Goal: Task Accomplishment & Management: Use online tool/utility

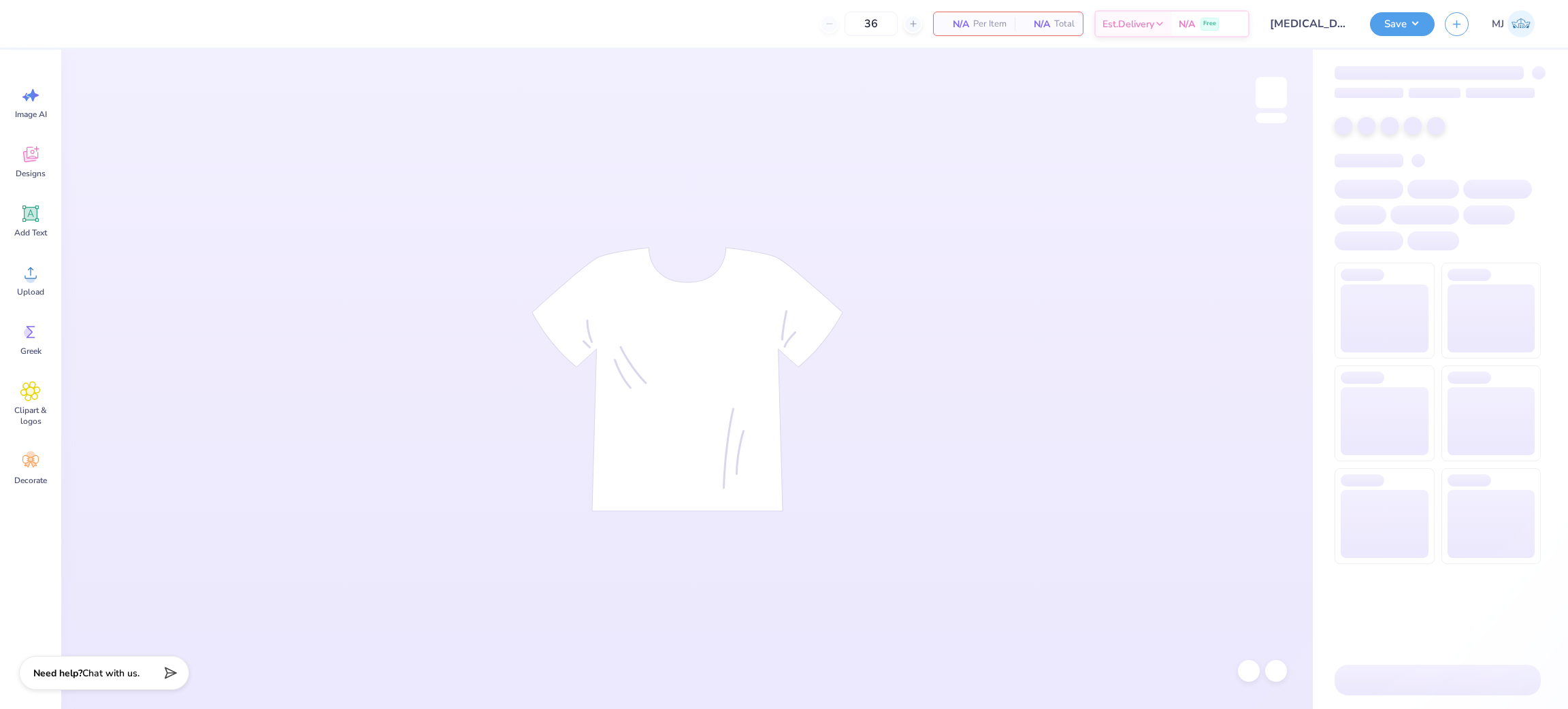
type input "50"
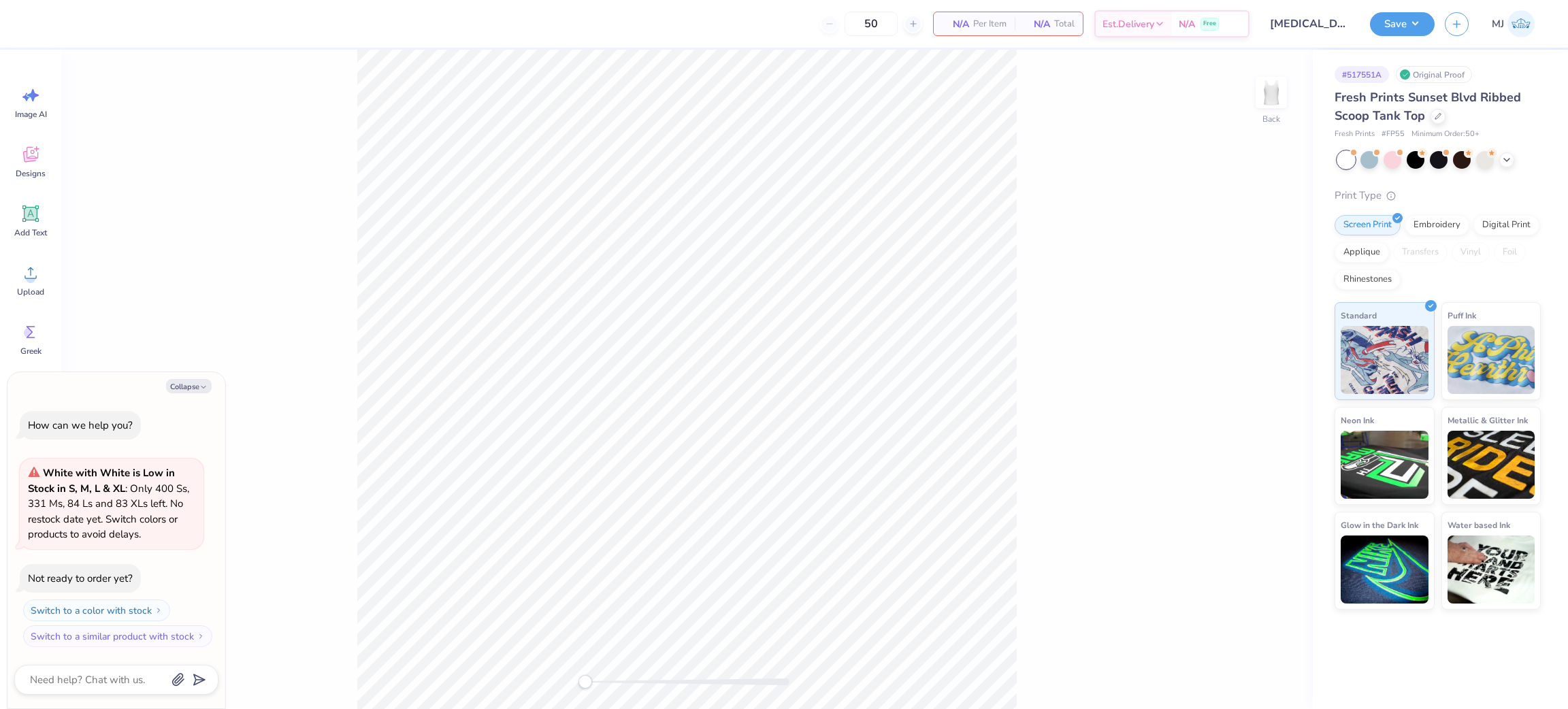
drag, startPoint x: 187, startPoint y: 379, endPoint x: 149, endPoint y: 394, distance: 40.9
click at [187, 380] on button "Collapse" at bounding box center [189, 385] width 46 height 14
type textarea "x"
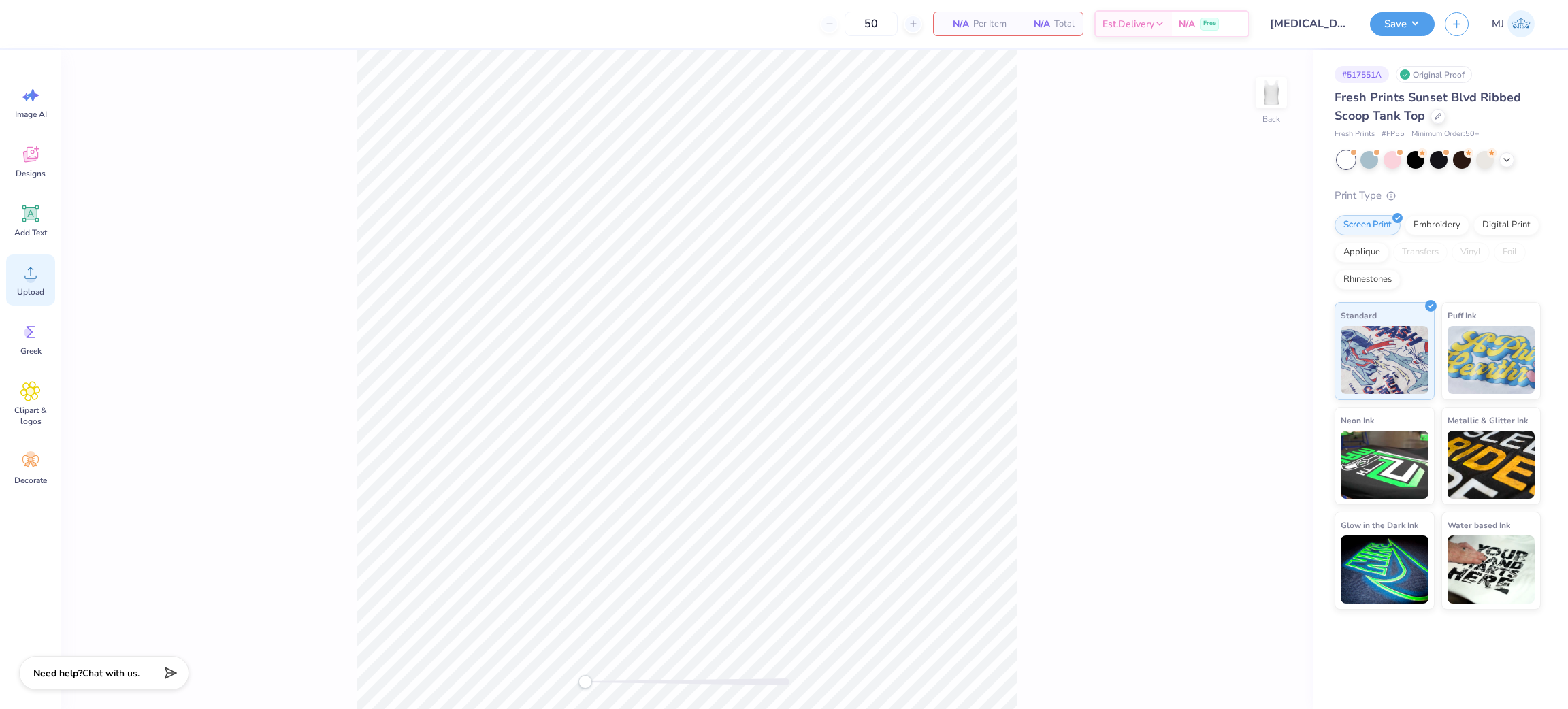
click at [16, 269] on div "Upload" at bounding box center [30, 279] width 49 height 51
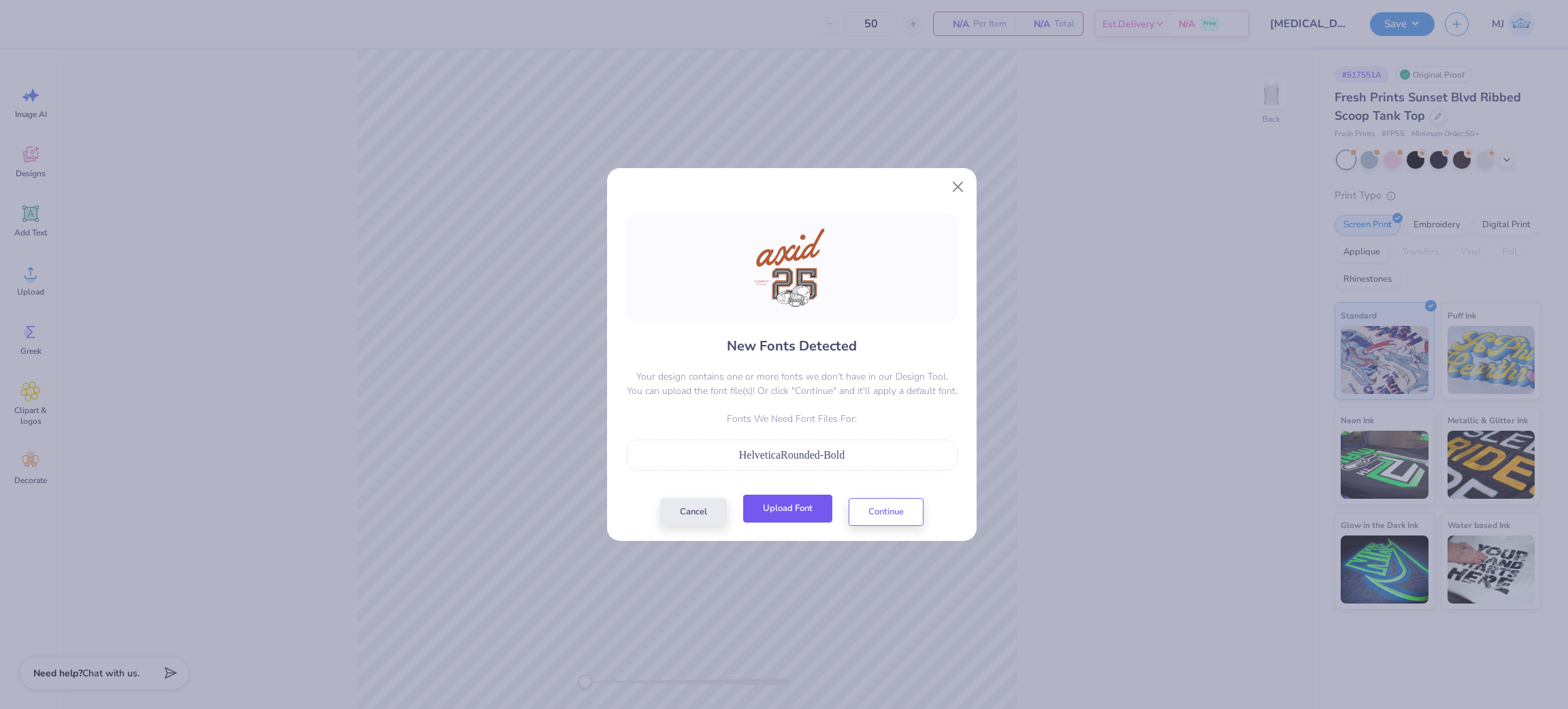
click at [799, 512] on button "Upload Font" at bounding box center [787, 509] width 89 height 28
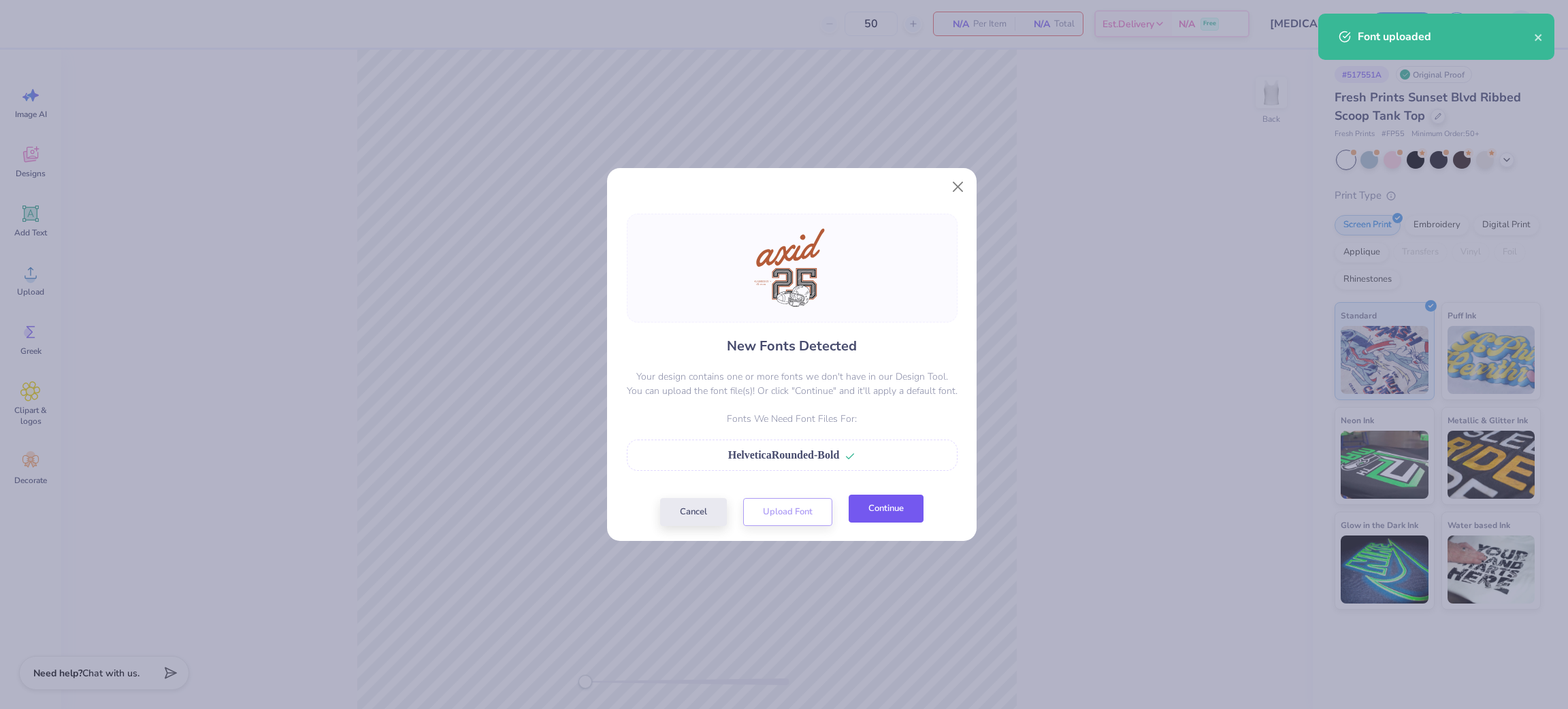
click at [872, 512] on button "Continue" at bounding box center [886, 509] width 75 height 28
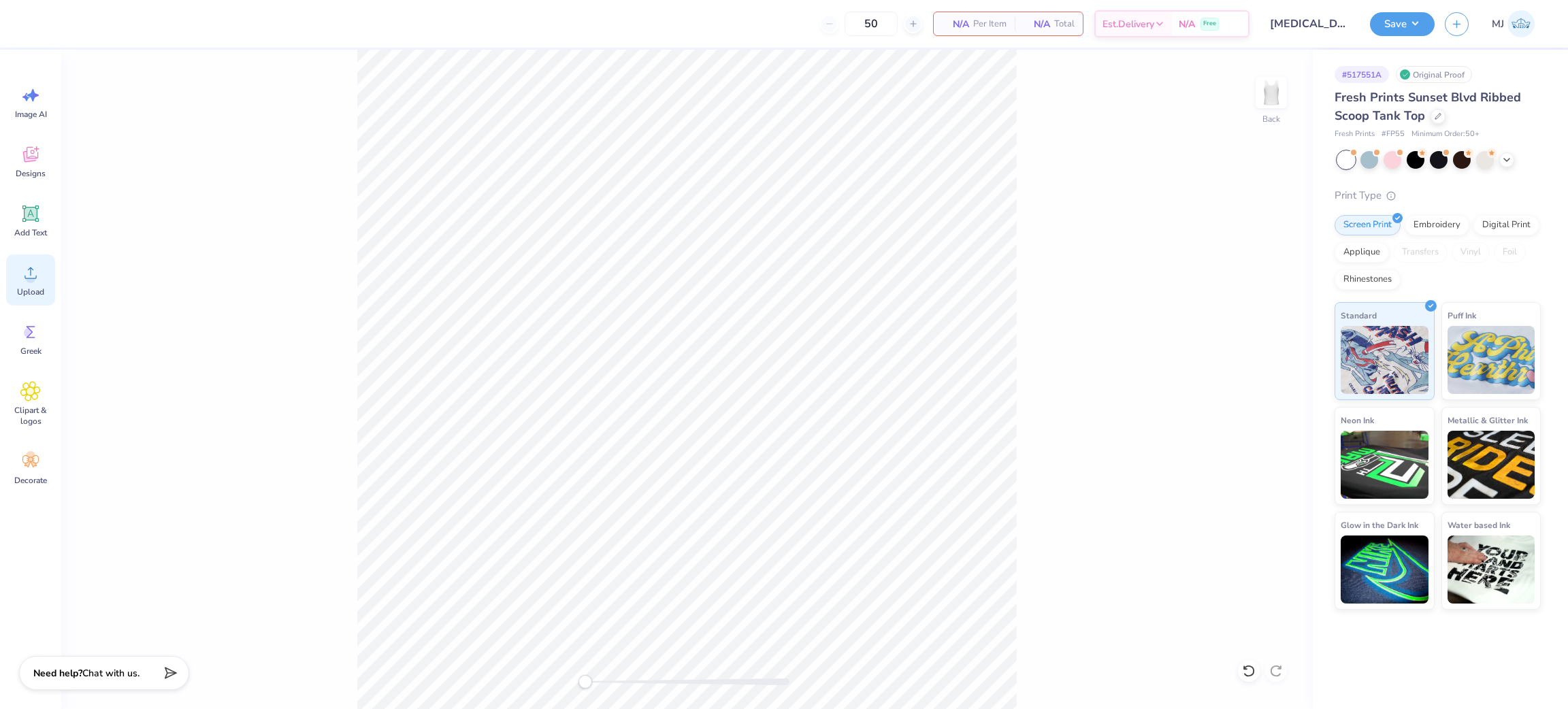
click at [25, 284] on div "Upload" at bounding box center [30, 279] width 49 height 51
click at [1244, 659] on div "Back W 7.97 7.97 " H 4.94 4.94 " Y 6.05 6.05 " Center [GEOGRAPHIC_DATA]" at bounding box center [686, 379] width 1251 height 659
click at [1243, 675] on icon at bounding box center [1248, 671] width 14 height 14
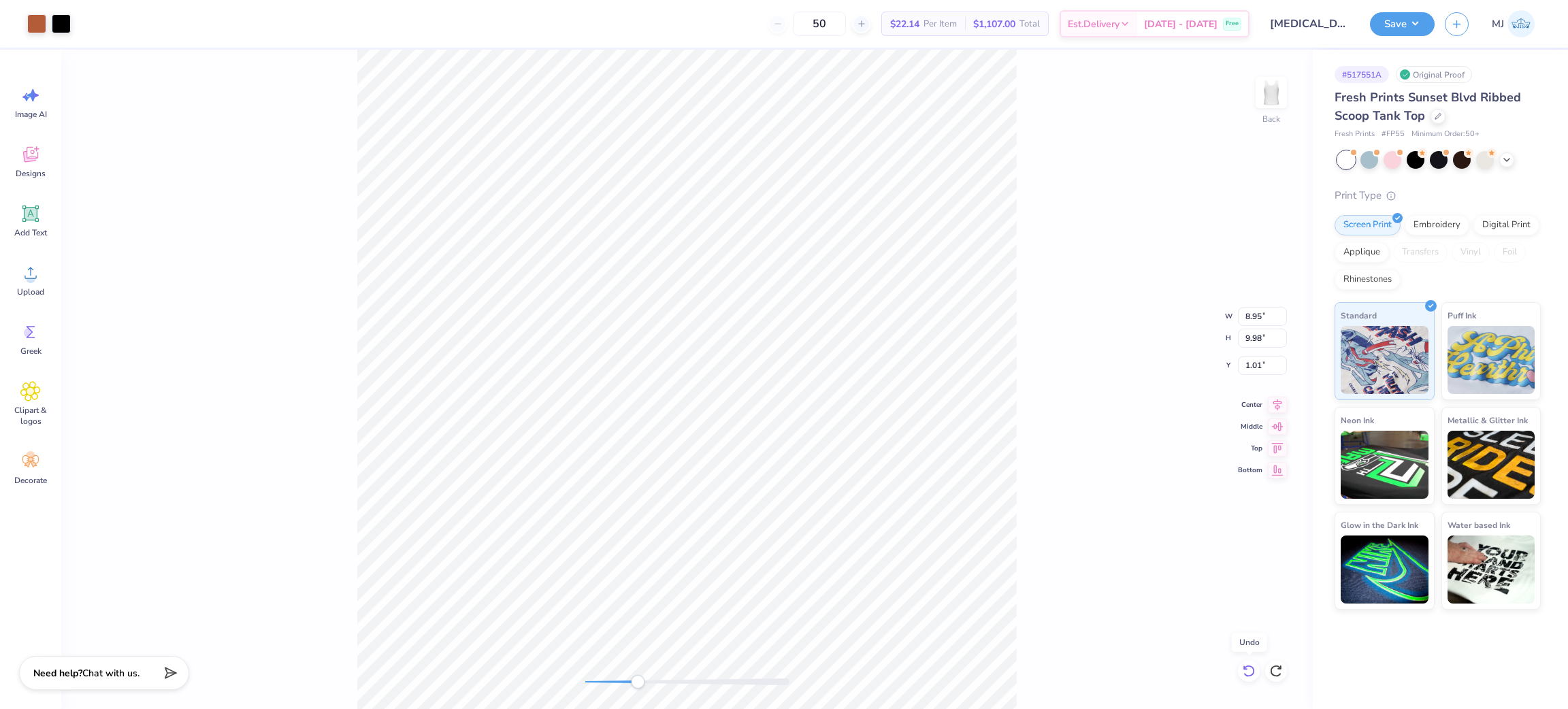
click at [1244, 675] on icon at bounding box center [1248, 671] width 14 height 14
click at [1244, 669] on icon at bounding box center [1248, 671] width 14 height 14
click at [1248, 669] on icon at bounding box center [1248, 671] width 14 height 14
click at [1272, 664] on icon at bounding box center [1276, 671] width 14 height 14
click at [652, 582] on li "Ungroup" at bounding box center [640, 585] width 107 height 27
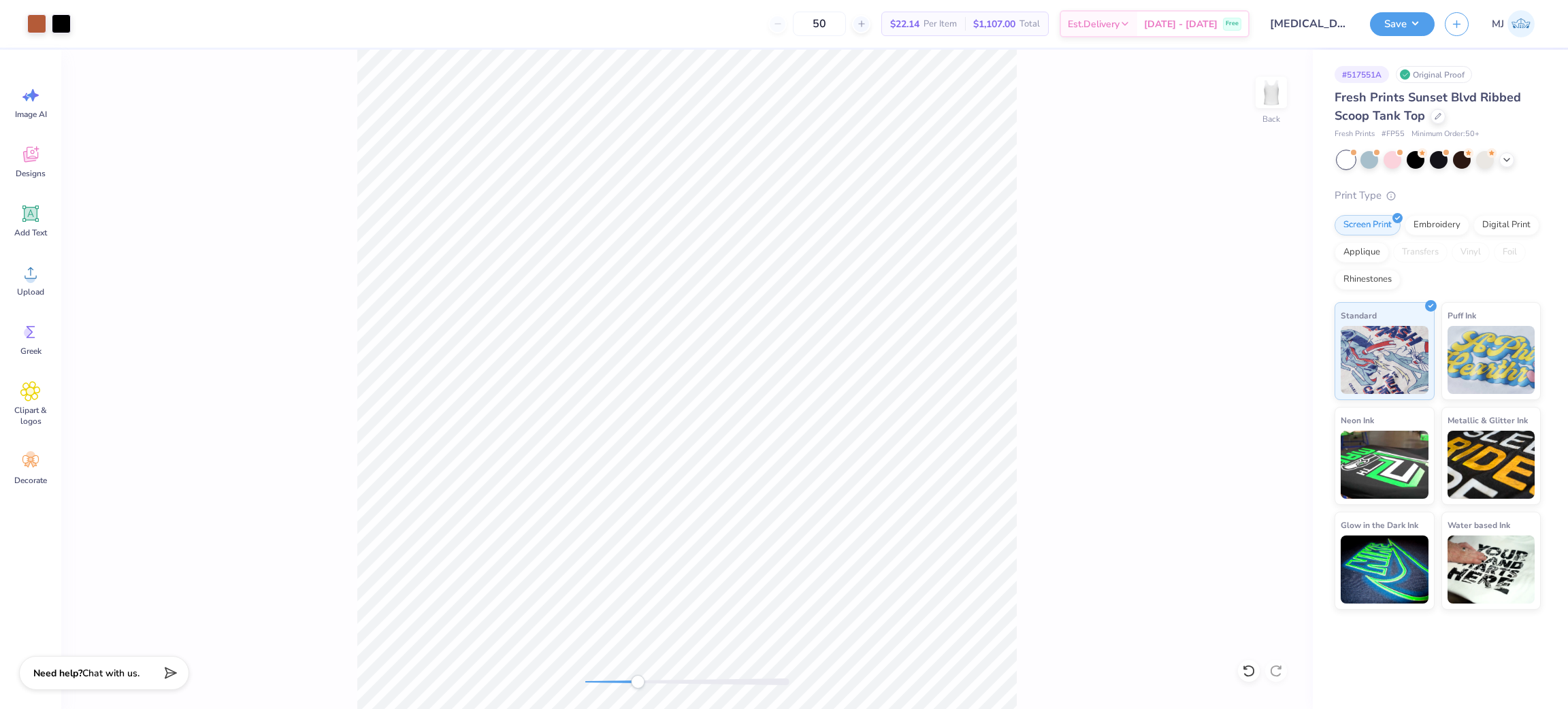
click at [345, 426] on div "Back" at bounding box center [686, 379] width 1251 height 659
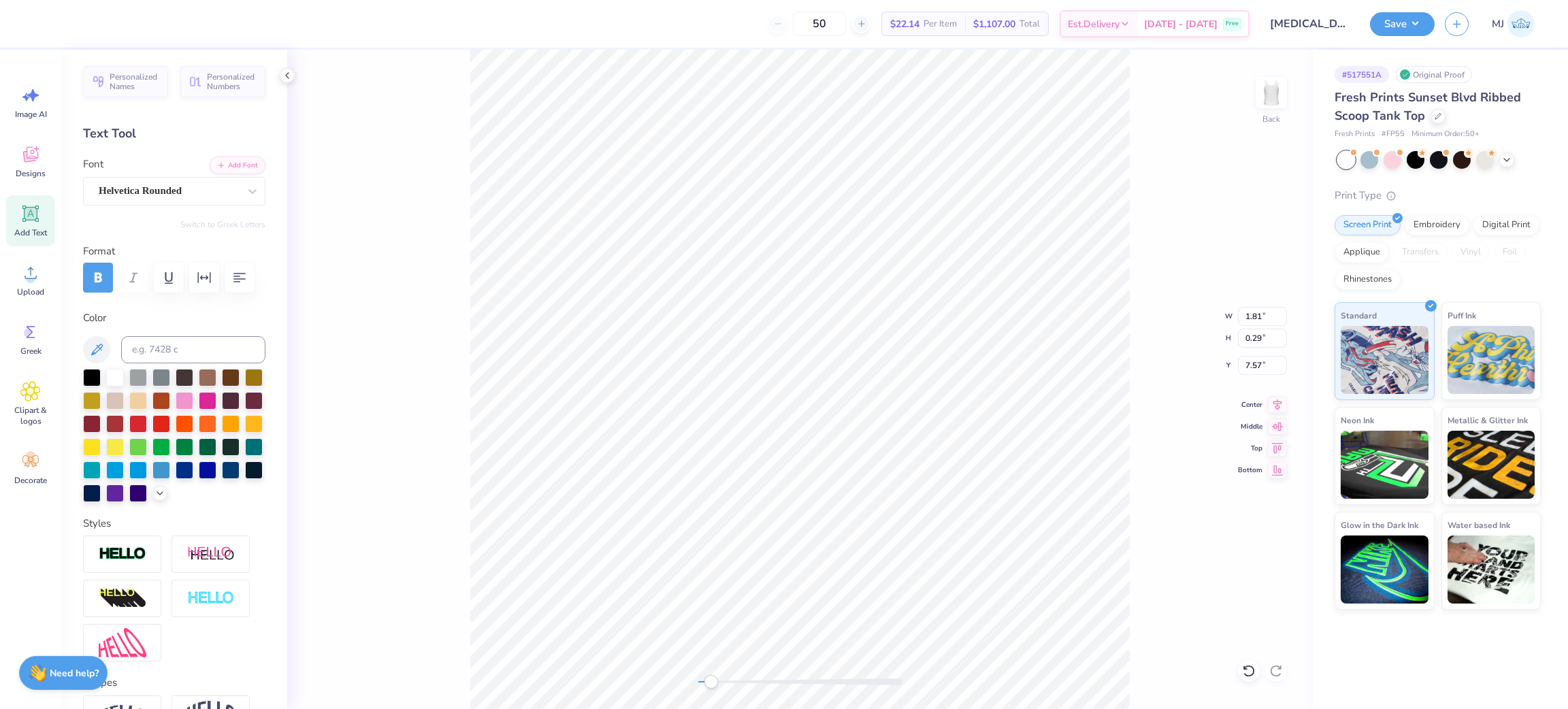
drag, startPoint x: 289, startPoint y: 75, endPoint x: 340, endPoint y: 183, distance: 119.4
click at [289, 76] on icon at bounding box center [287, 75] width 11 height 11
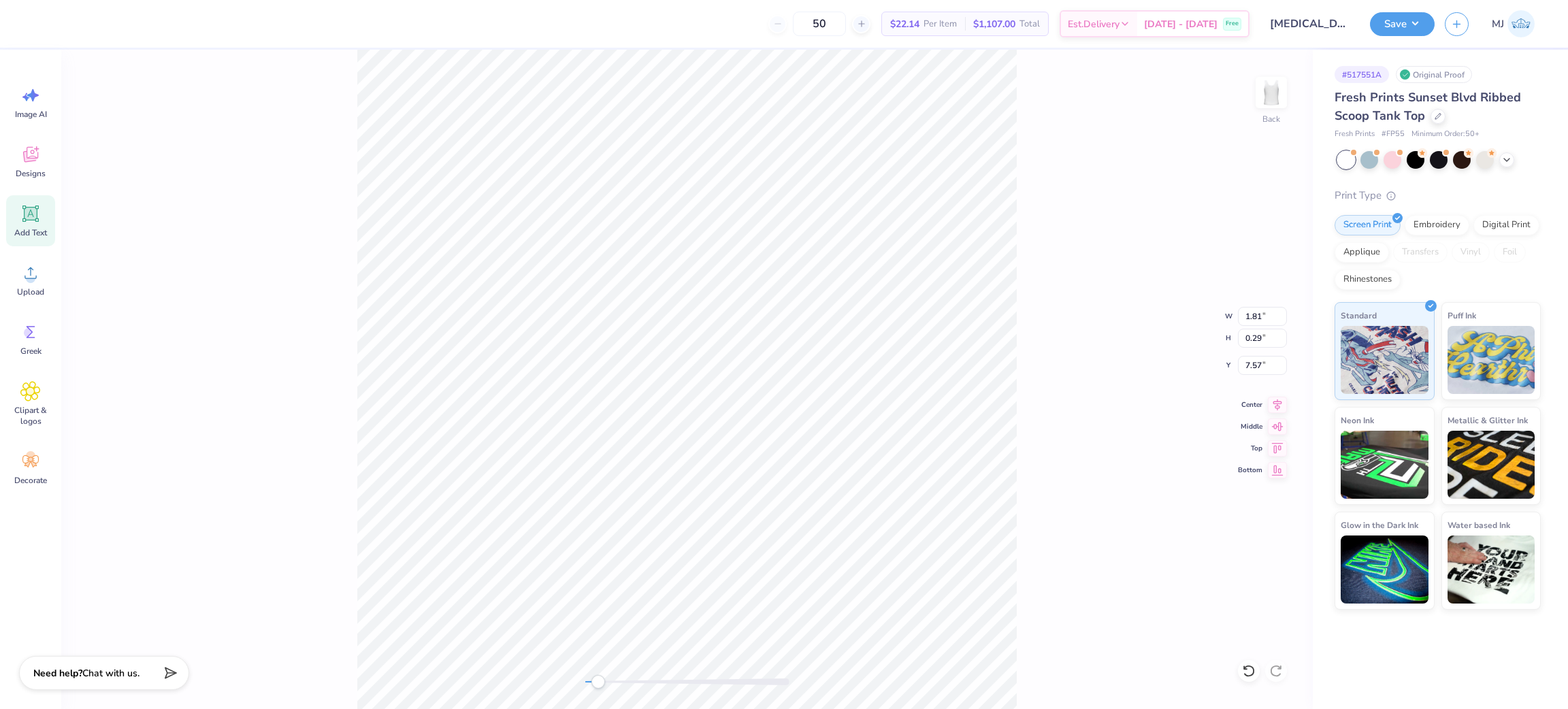
click at [442, 317] on div "Back W 1.81 1.81 " H 0.29 0.29 " Y 7.57 7.57 " Center Middle Top Bottom" at bounding box center [686, 379] width 1251 height 659
click at [47, 283] on div "Upload" at bounding box center [30, 279] width 49 height 51
click at [688, 583] on li "Ungroup" at bounding box center [680, 585] width 107 height 27
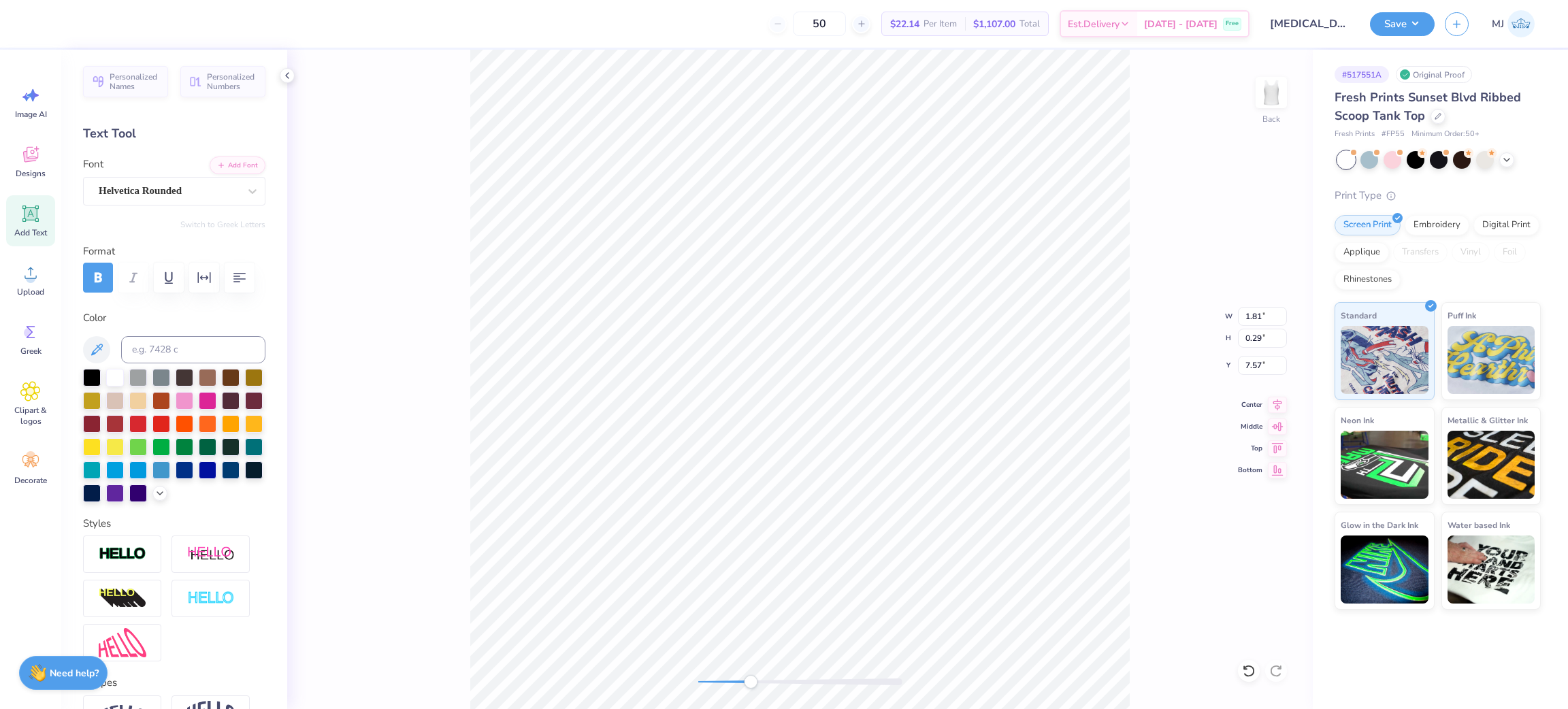
type input "1.61"
type input "7.95"
click at [797, 554] on li "Group" at bounding box center [786, 558] width 107 height 27
click at [1227, 315] on div "Back W 8.95 8.95 " H 9.98 9.98 " Y 1.01 1.01 " Center [GEOGRAPHIC_DATA]" at bounding box center [799, 379] width 1025 height 659
click at [1252, 327] on div "Back W 8.95 8.95 " H 9.98 9.98 " Y 1.01 1.01 " Center [GEOGRAPHIC_DATA]" at bounding box center [799, 379] width 1025 height 659
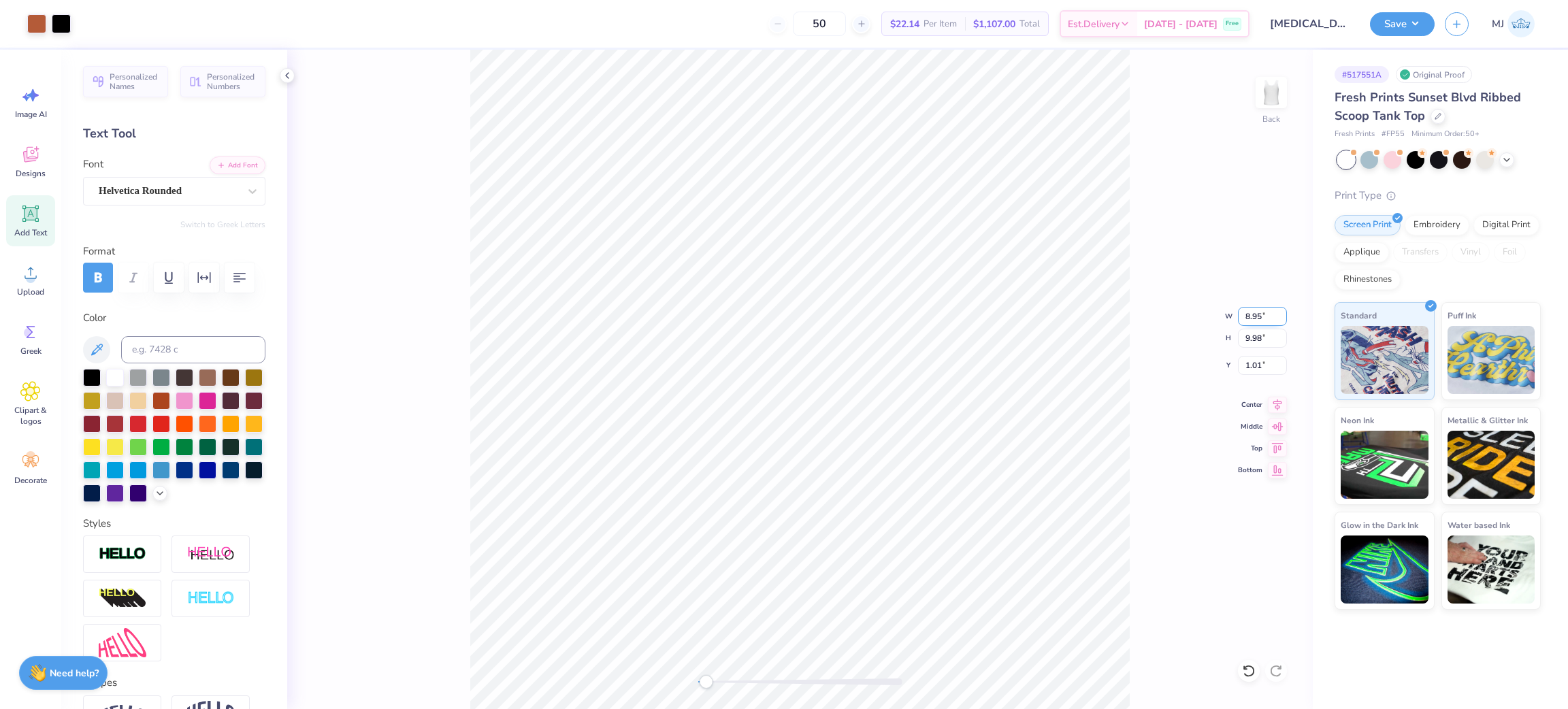
click at [1250, 316] on input "8.95" at bounding box center [1261, 316] width 49 height 19
type input "7"
click at [1255, 365] on input "1.01" at bounding box center [1261, 364] width 49 height 19
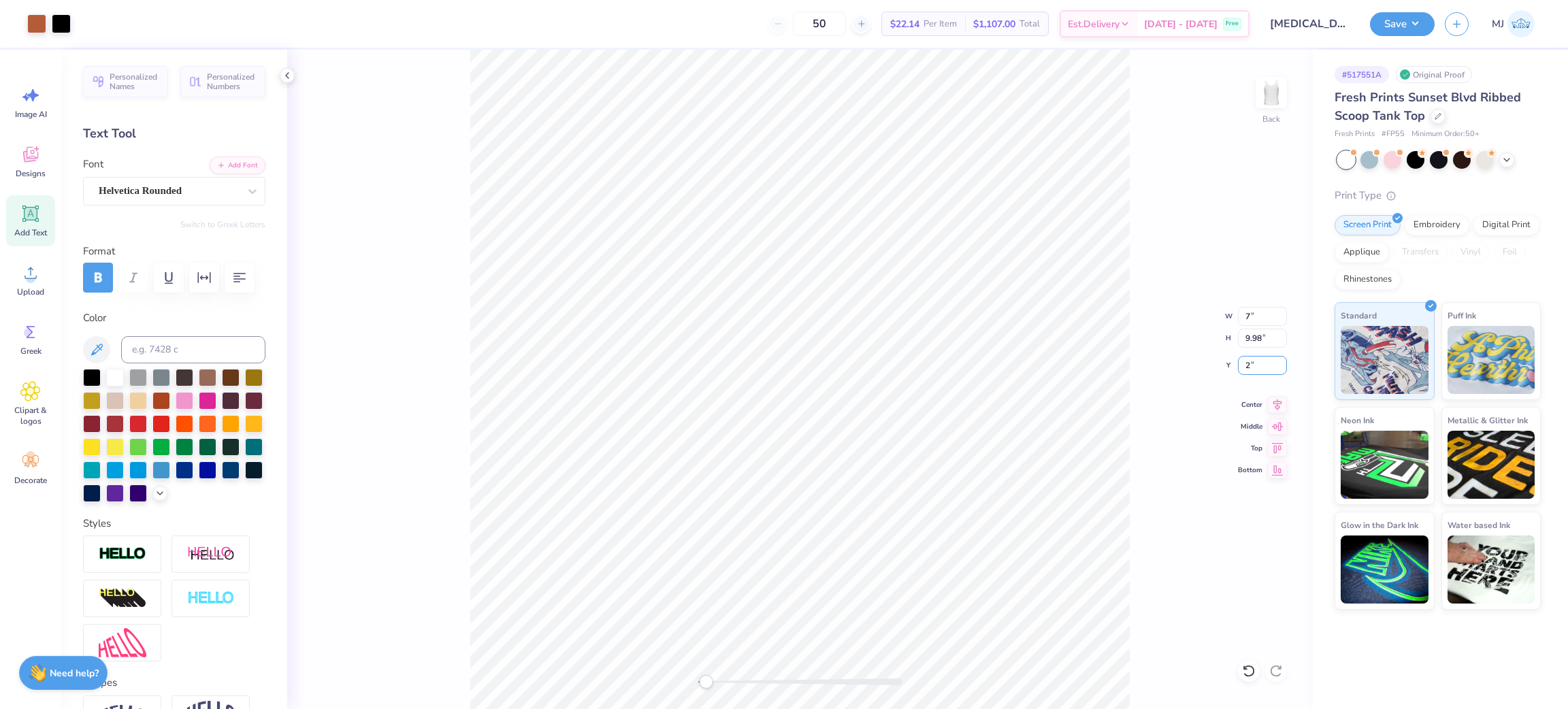
type input "2"
click at [1137, 419] on div "Back W 7 7 " H 9.98 9.98 " Y 2 2 " Center Middle Top Bottom" at bounding box center [799, 379] width 1025 height 659
click at [1251, 370] on input "0.93" at bounding box center [1261, 364] width 49 height 19
type input "2"
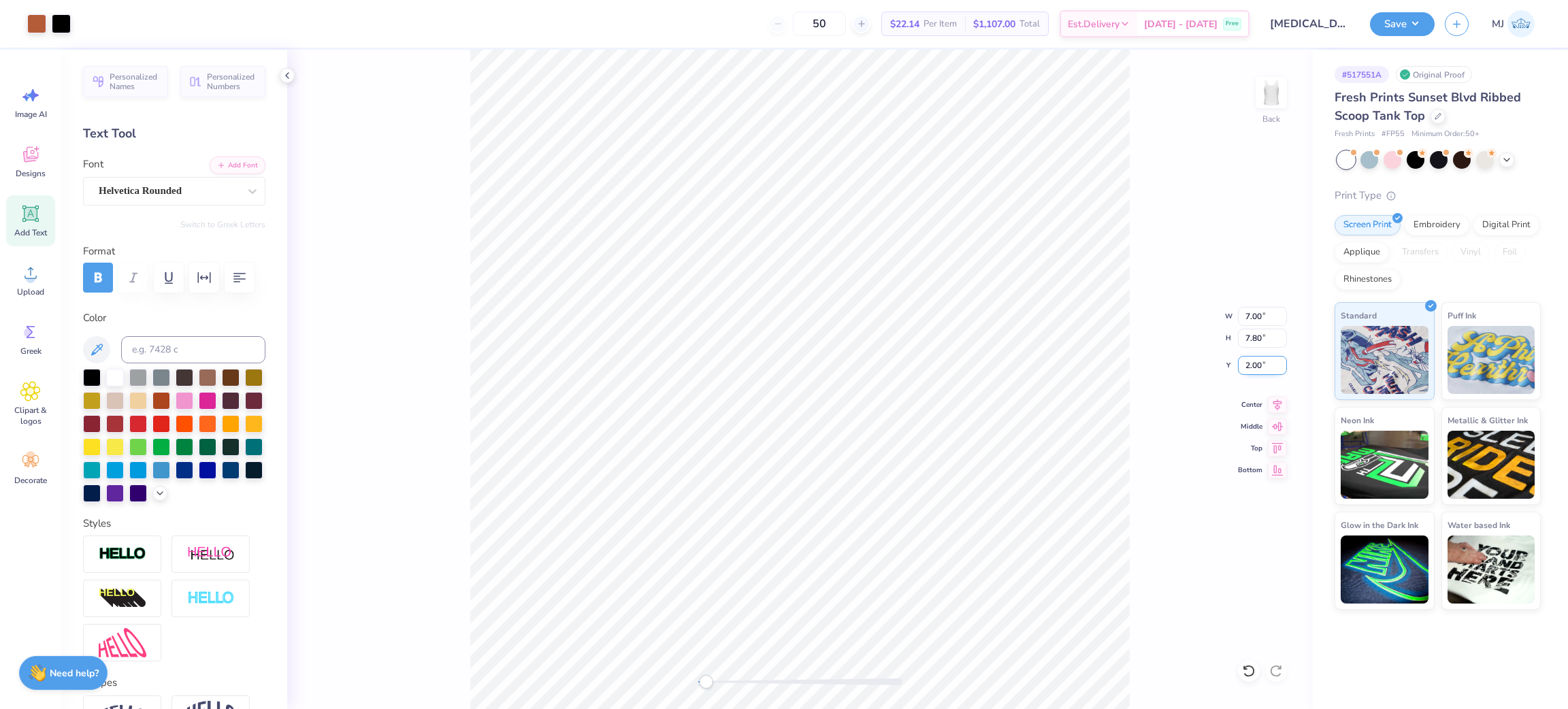
click at [1246, 357] on input "2.00" at bounding box center [1261, 364] width 49 height 19
type input "1"
click at [1277, 403] on icon at bounding box center [1276, 402] width 19 height 16
click at [286, 76] on polyline at bounding box center [287, 75] width 3 height 5
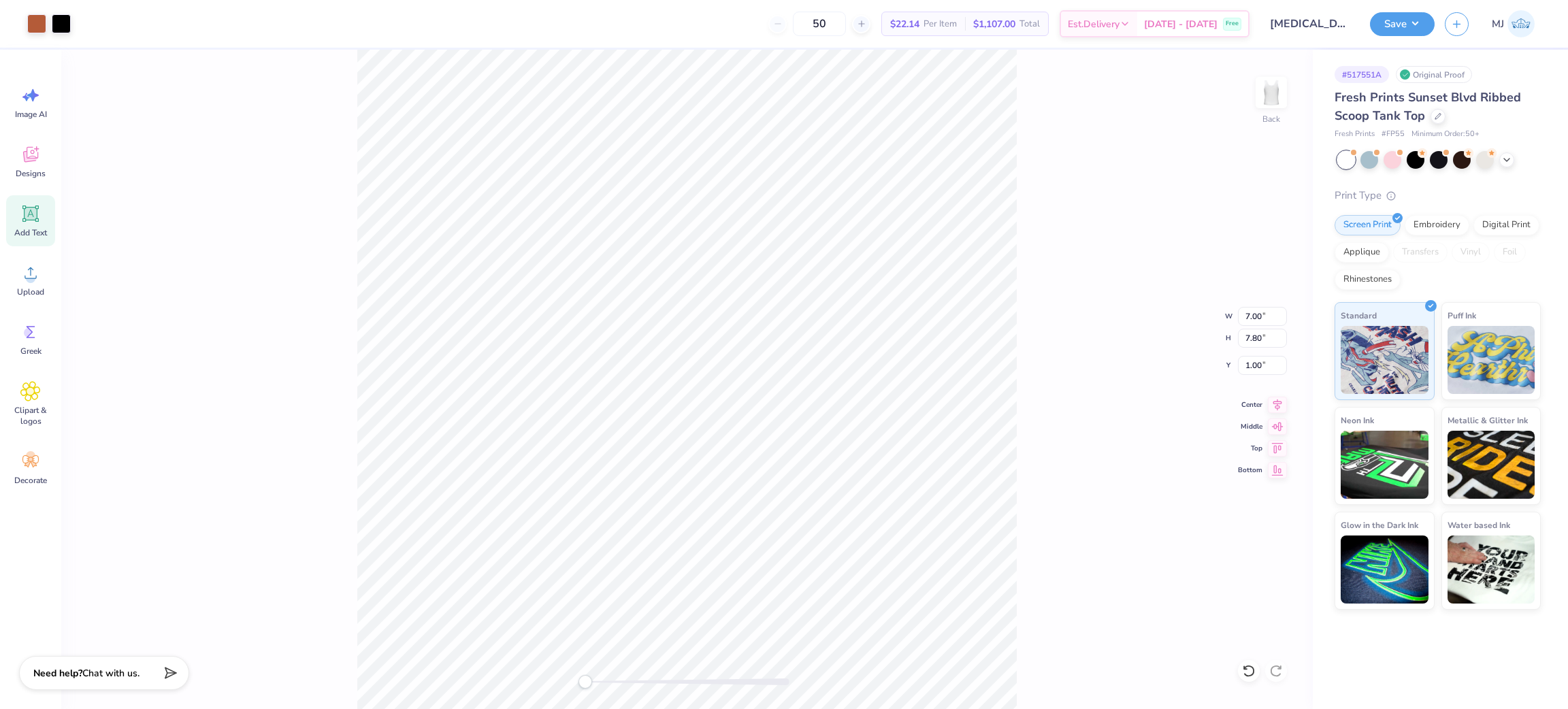
drag, startPoint x: 1412, startPoint y: 27, endPoint x: 1407, endPoint y: 37, distance: 11.2
click at [1412, 27] on button "Save" at bounding box center [1402, 24] width 65 height 24
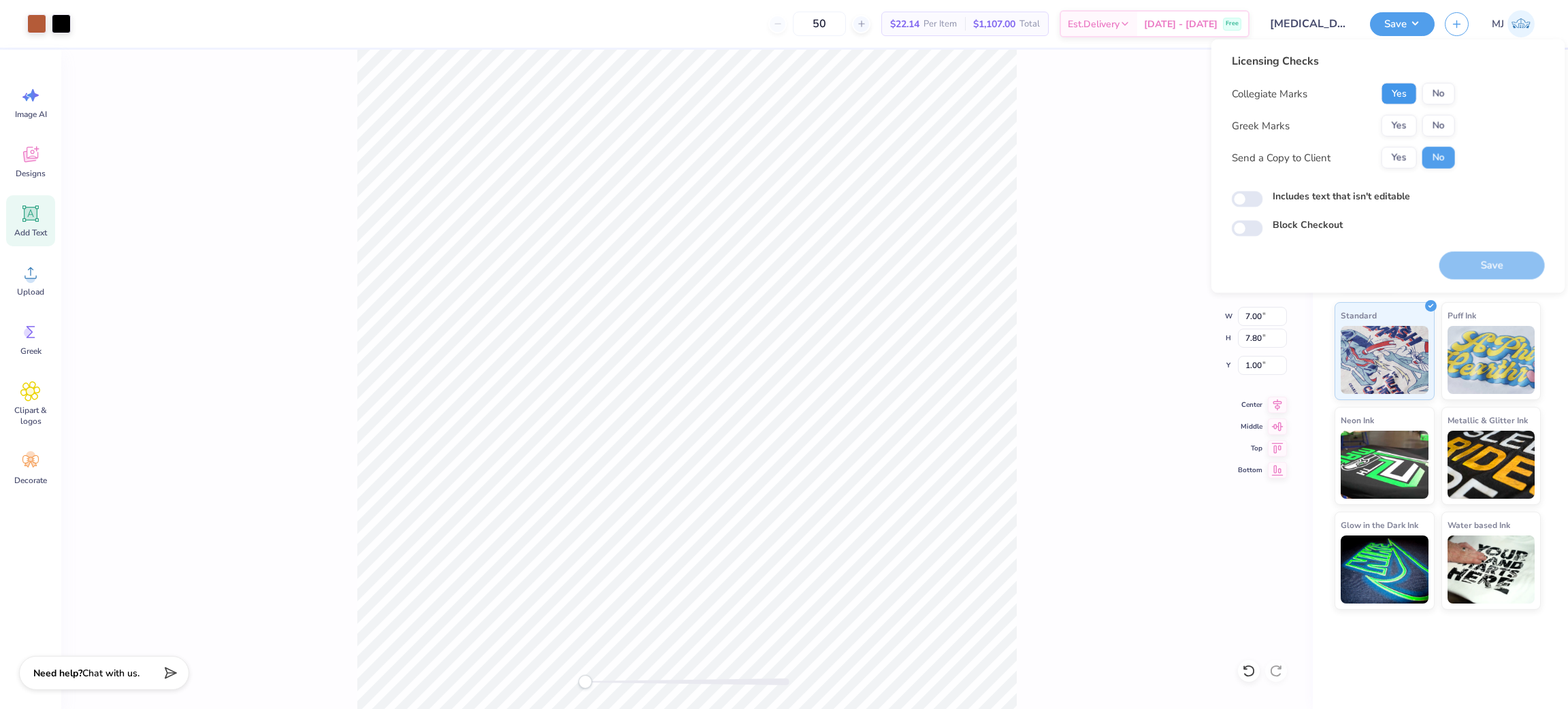
click at [1391, 93] on button "Yes" at bounding box center [1399, 94] width 36 height 22
click at [1398, 120] on button "Yes" at bounding box center [1399, 125] width 36 height 22
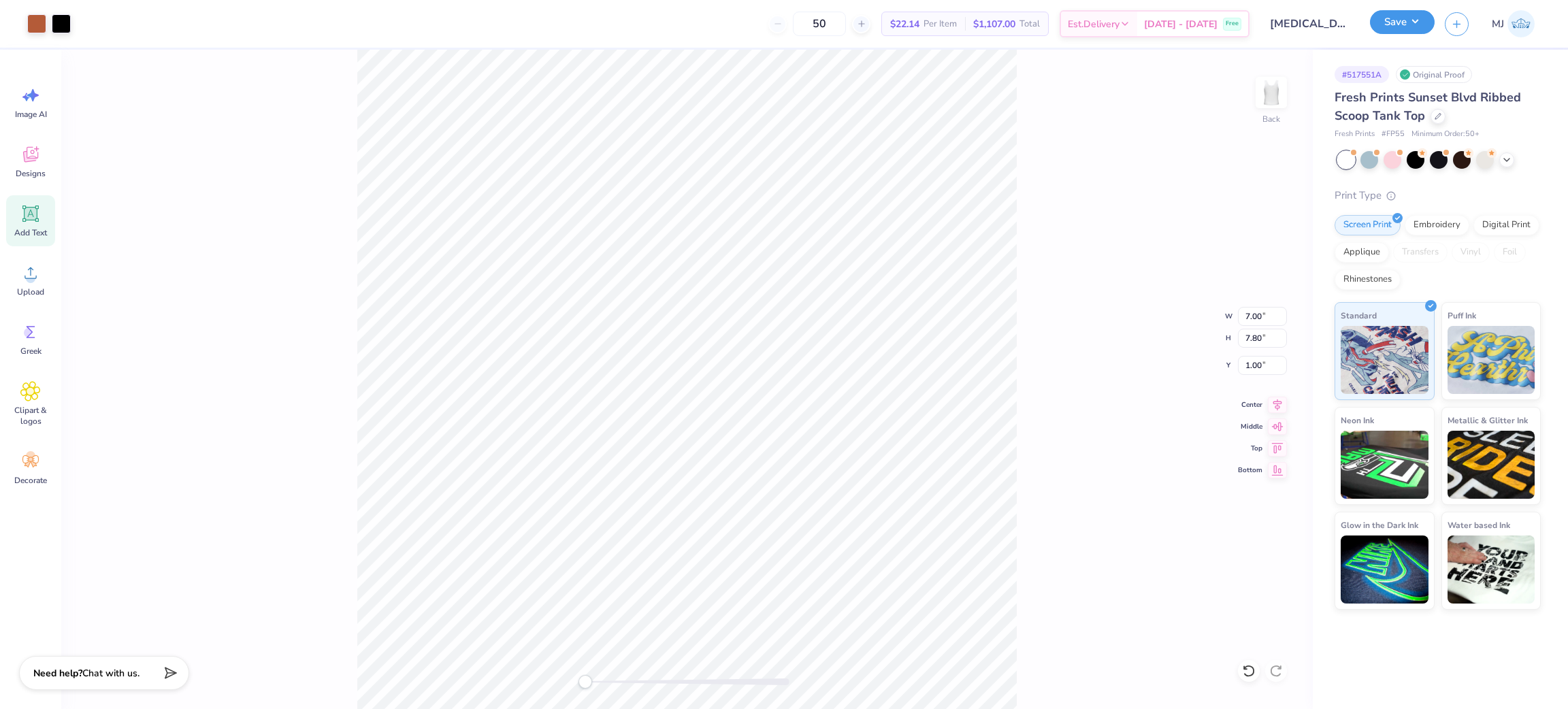
click at [1393, 18] on button "Save" at bounding box center [1402, 22] width 65 height 24
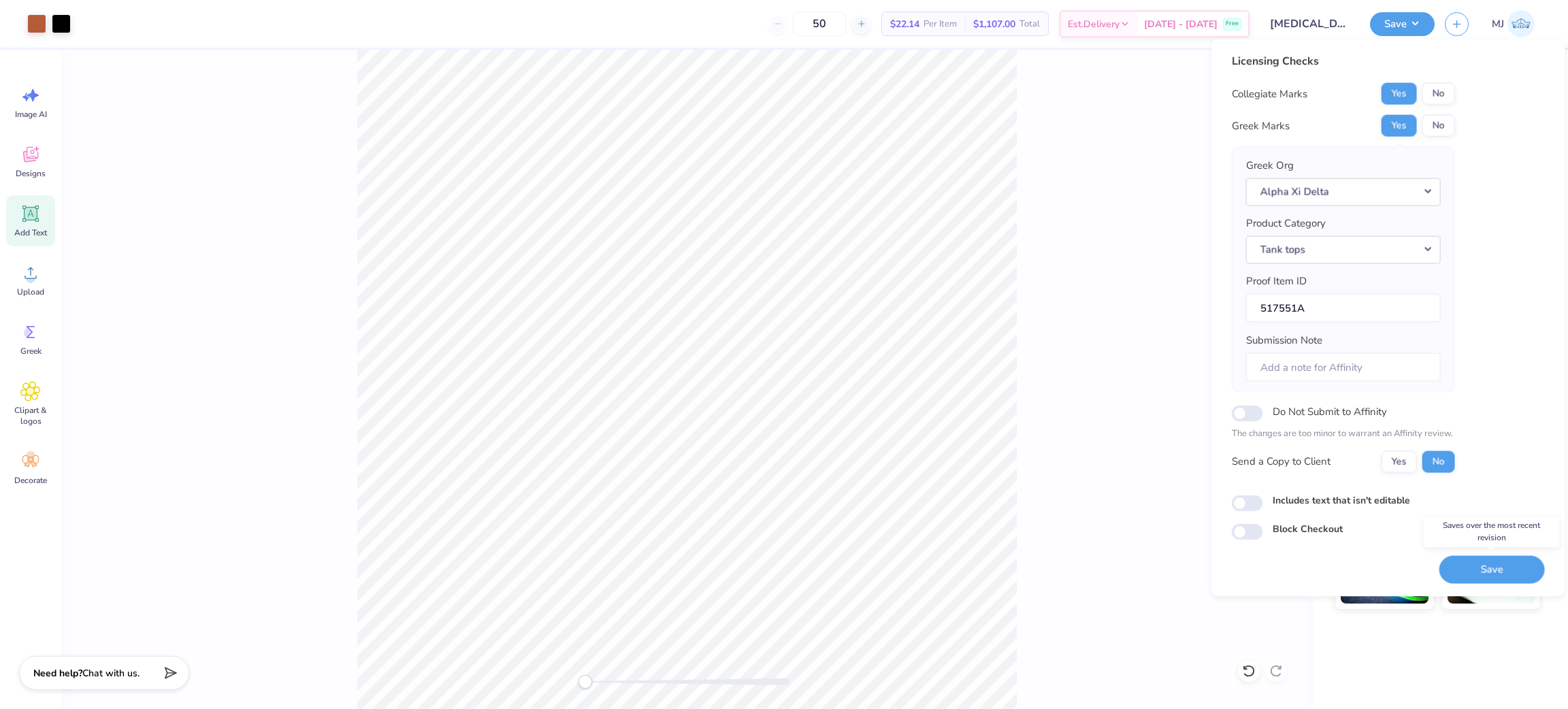
click at [1448, 573] on button "Save" at bounding box center [1492, 569] width 106 height 28
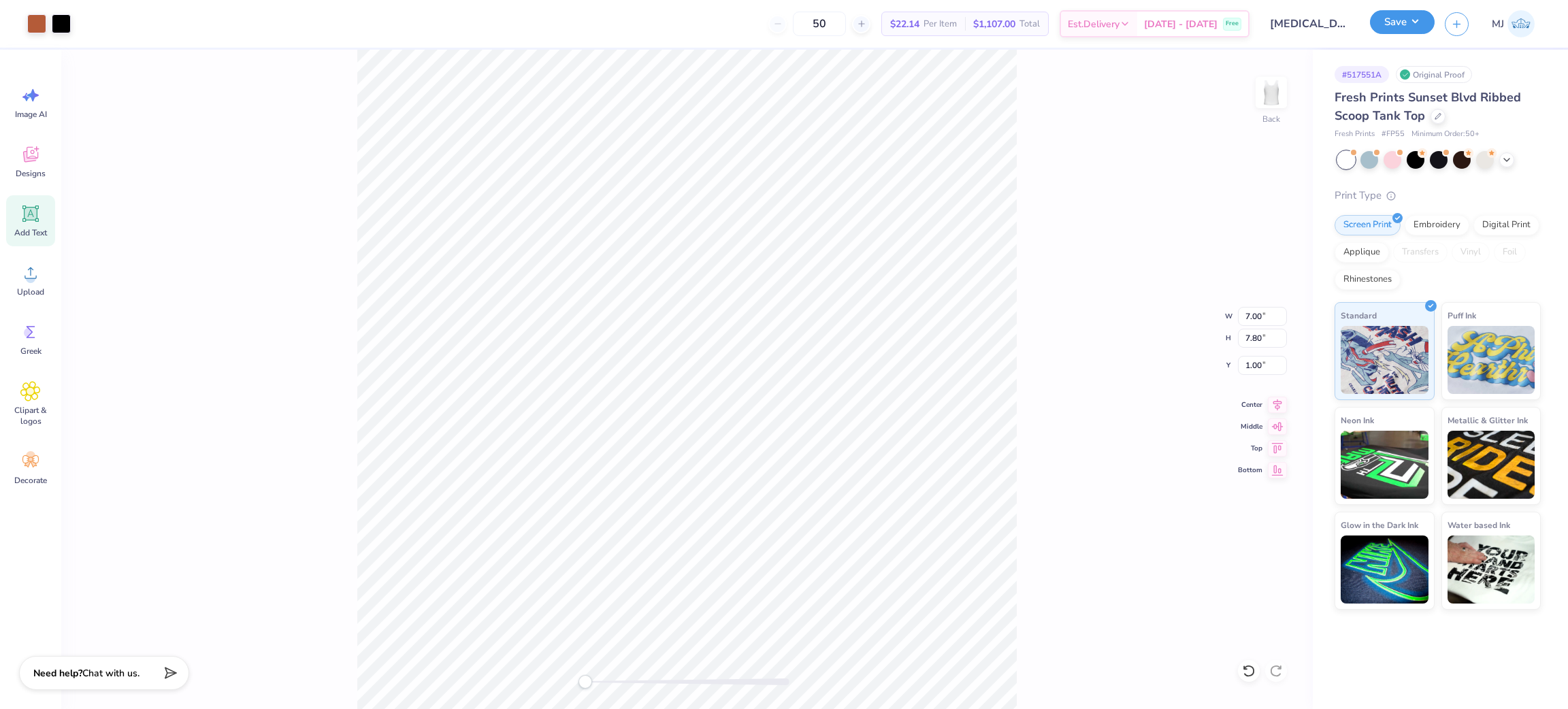
click at [1409, 18] on button "Save" at bounding box center [1402, 22] width 65 height 24
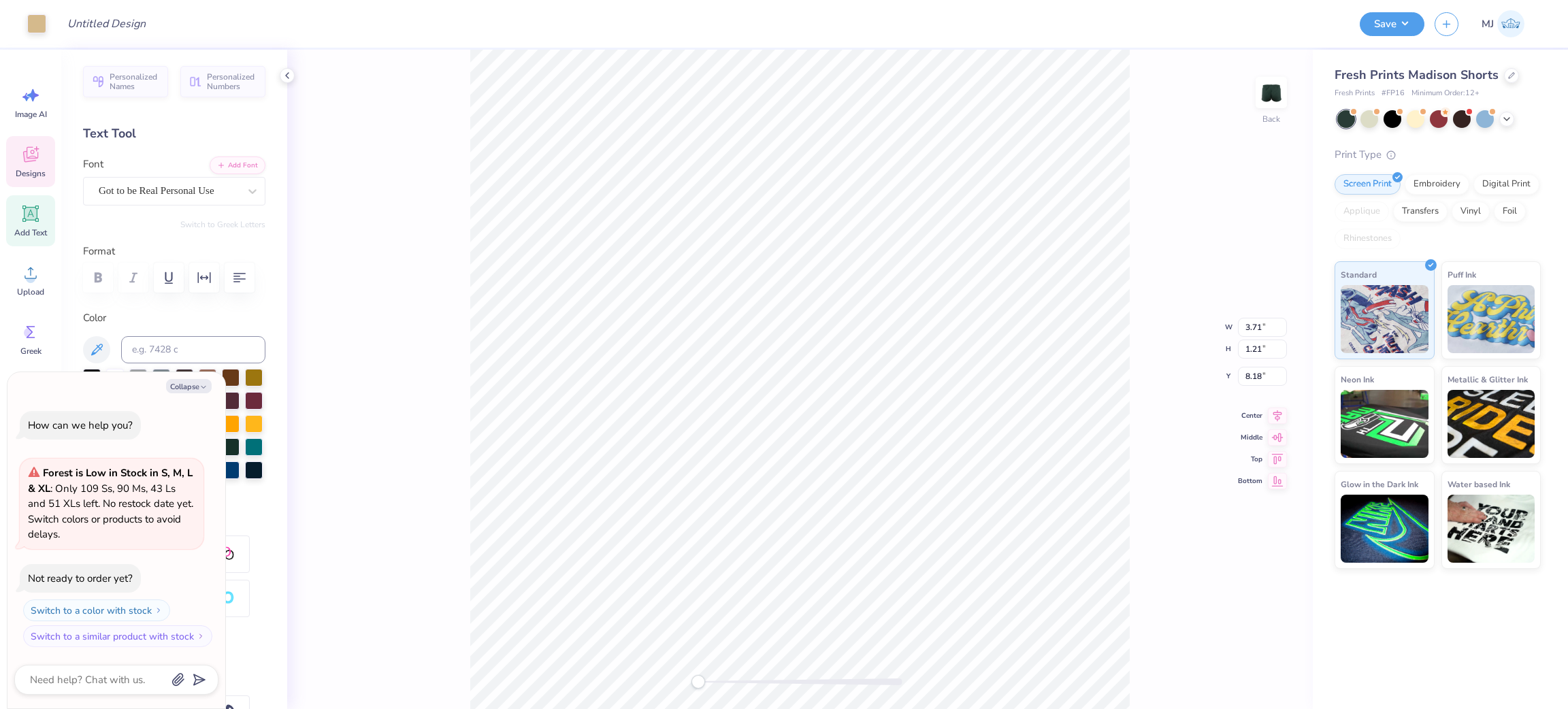
scroll to position [16, 2]
click at [188, 186] on div "Got to be Real Personal Use" at bounding box center [168, 190] width 142 height 21
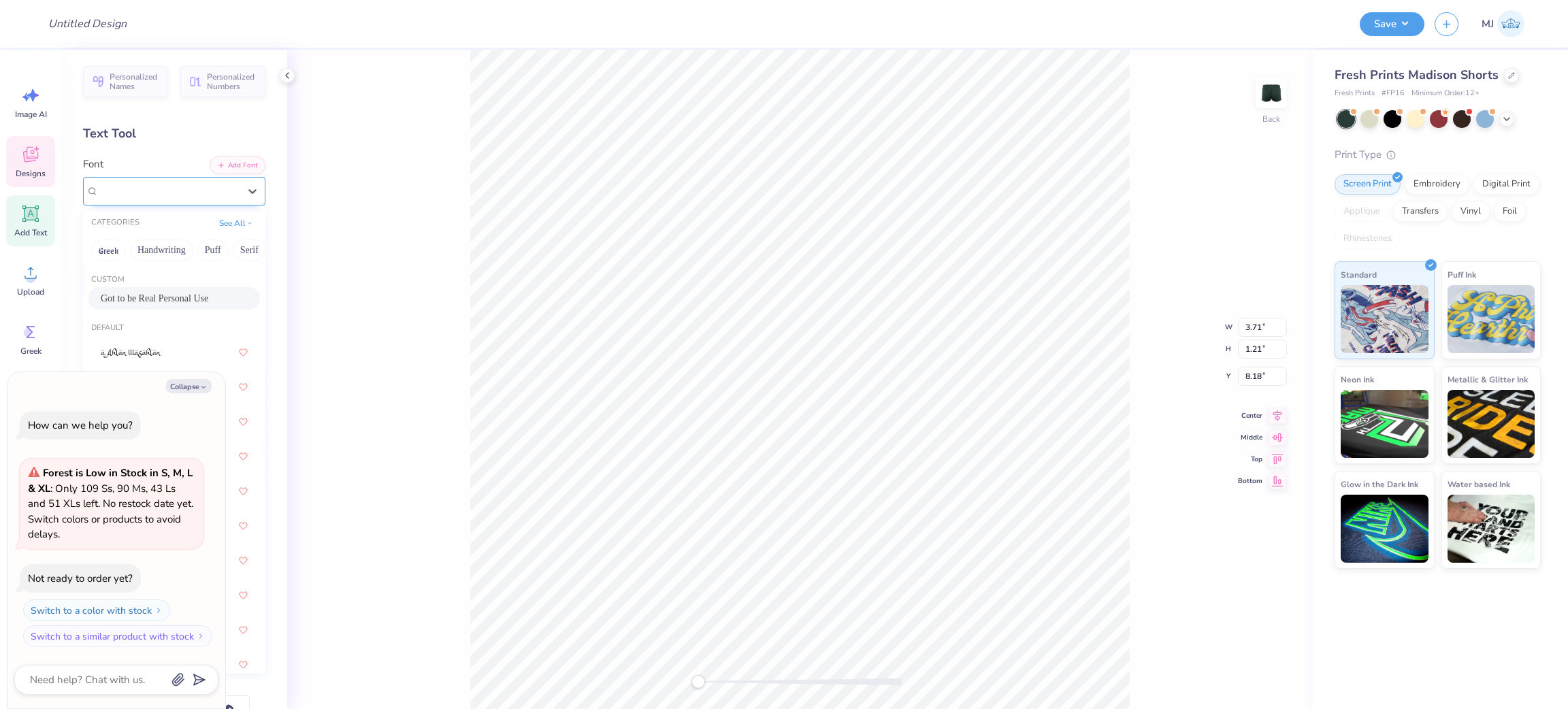
click at [188, 186] on div "Got to be Real Personal Use" at bounding box center [168, 191] width 140 height 16
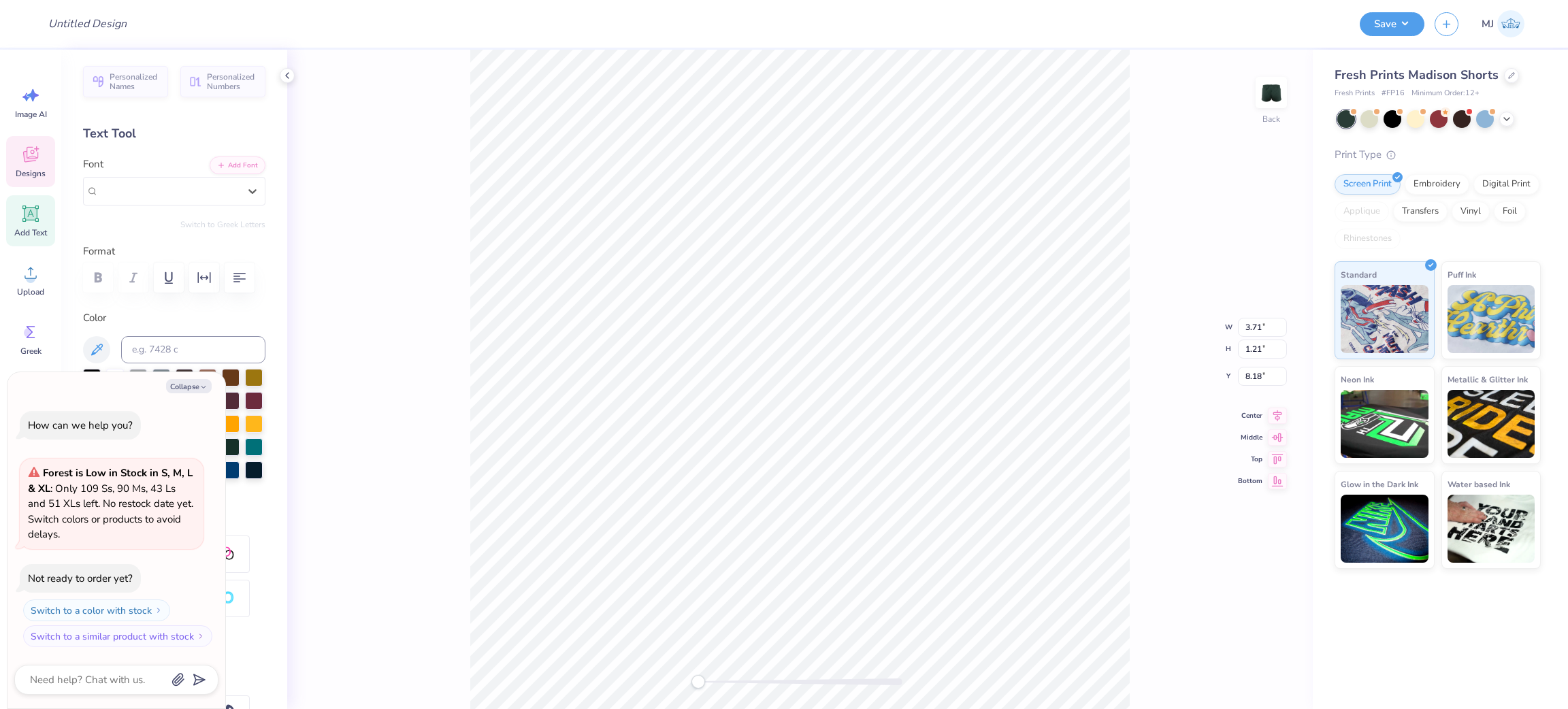
click at [409, 231] on div "Back W 3.71 3.71 " H 1.21 1.21 " Y 8.18 8.18 " Center Middle Top Bottom" at bounding box center [799, 379] width 1025 height 659
click at [675, 473] on li "Download vector" at bounding box center [663, 478] width 107 height 27
click at [186, 380] on button "Collapse" at bounding box center [189, 385] width 46 height 14
type textarea "x"
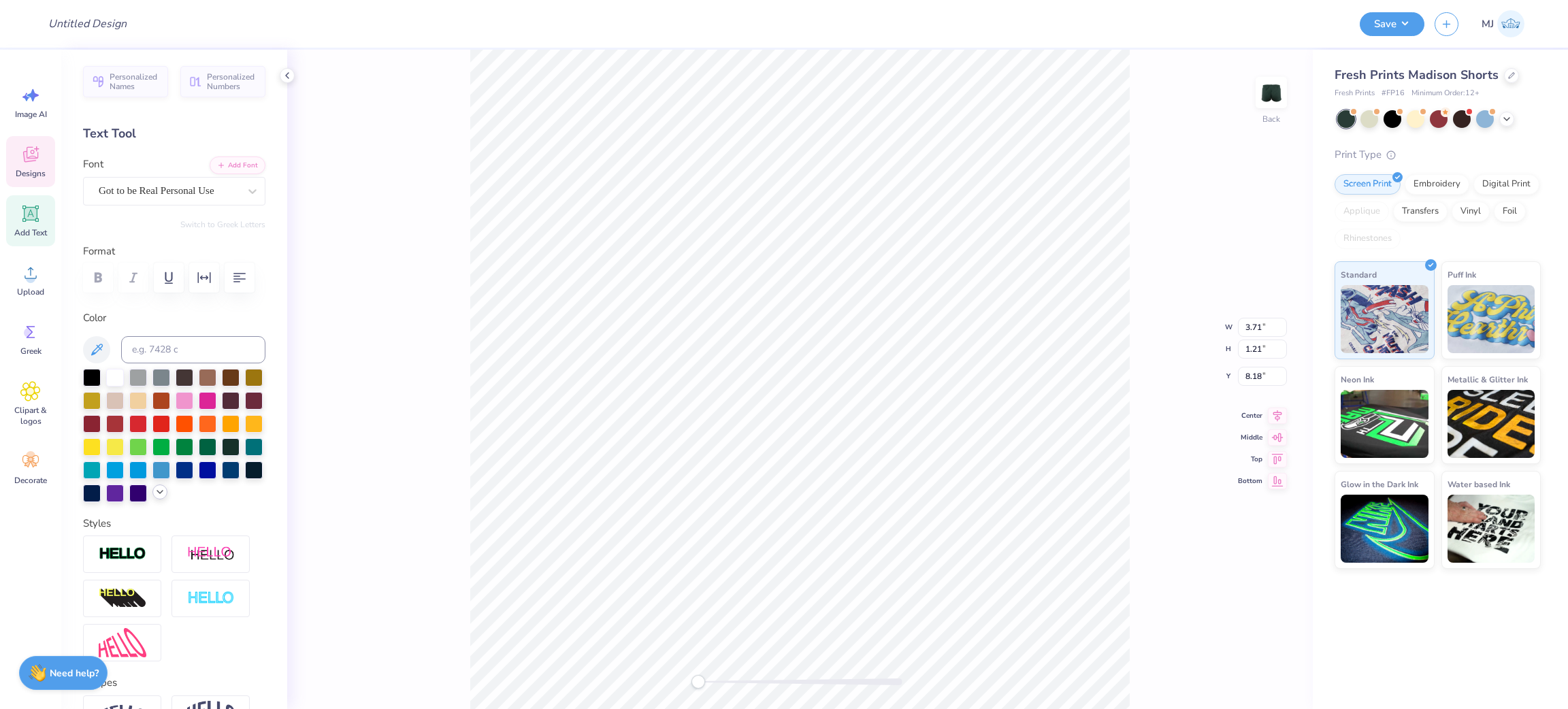
click at [154, 497] on icon at bounding box center [159, 491] width 11 height 11
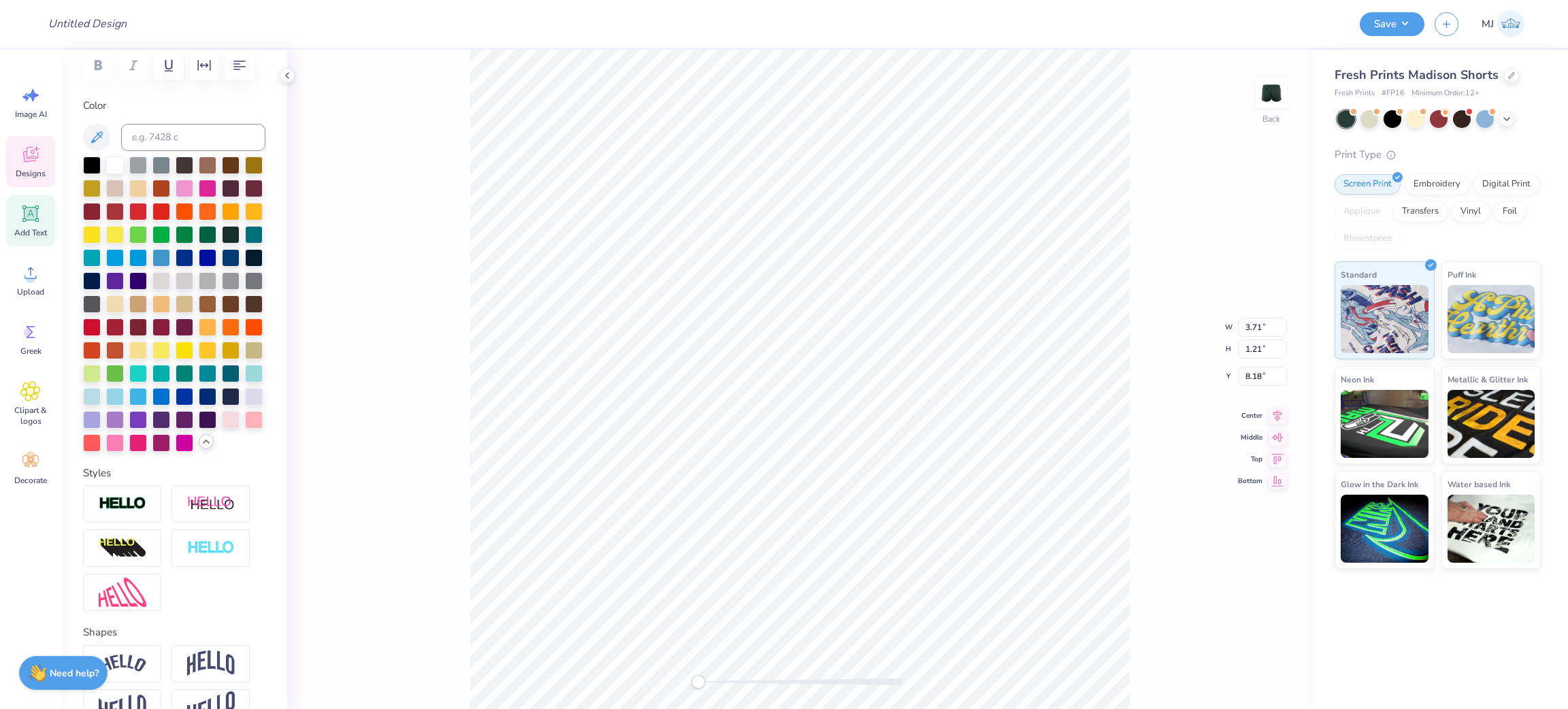
scroll to position [204, 0]
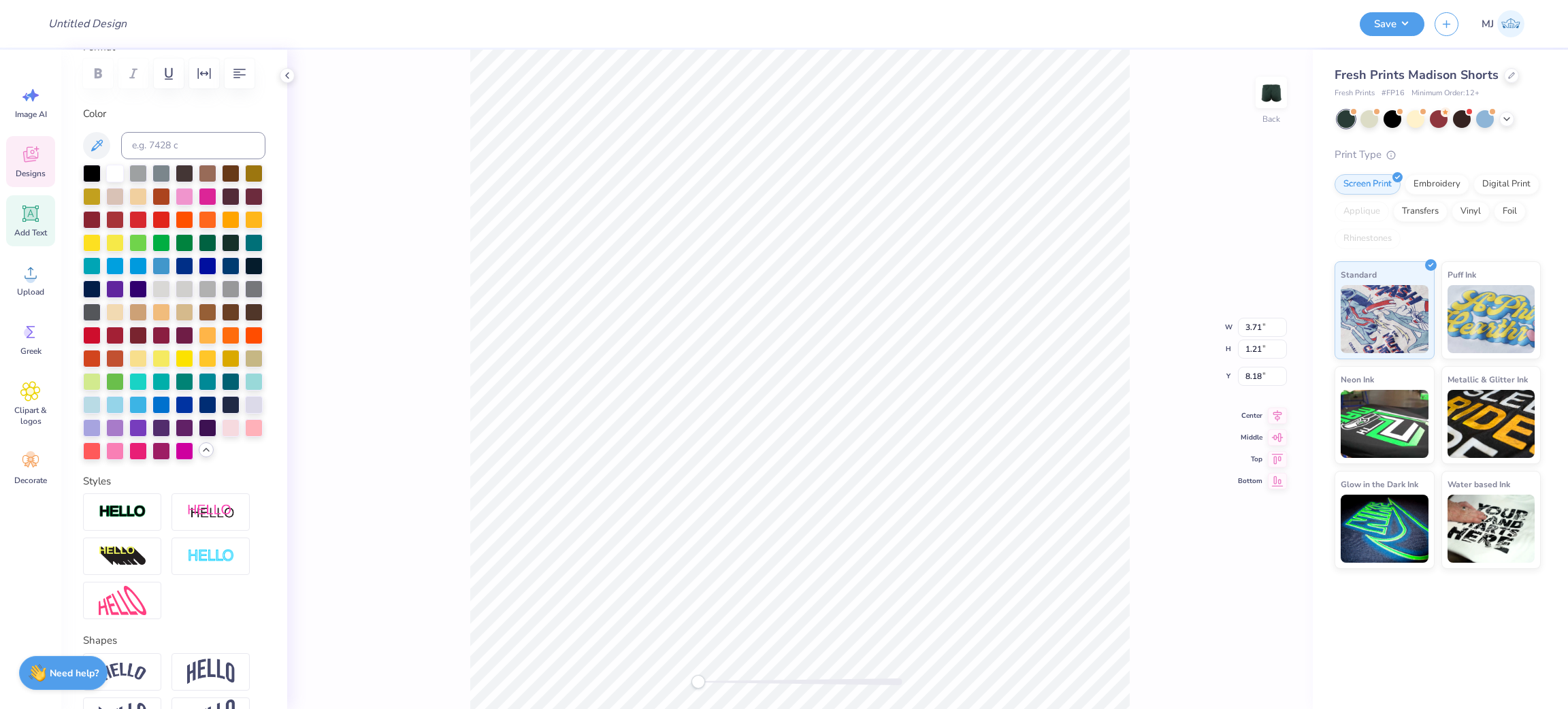
click at [289, 70] on icon at bounding box center [287, 75] width 11 height 11
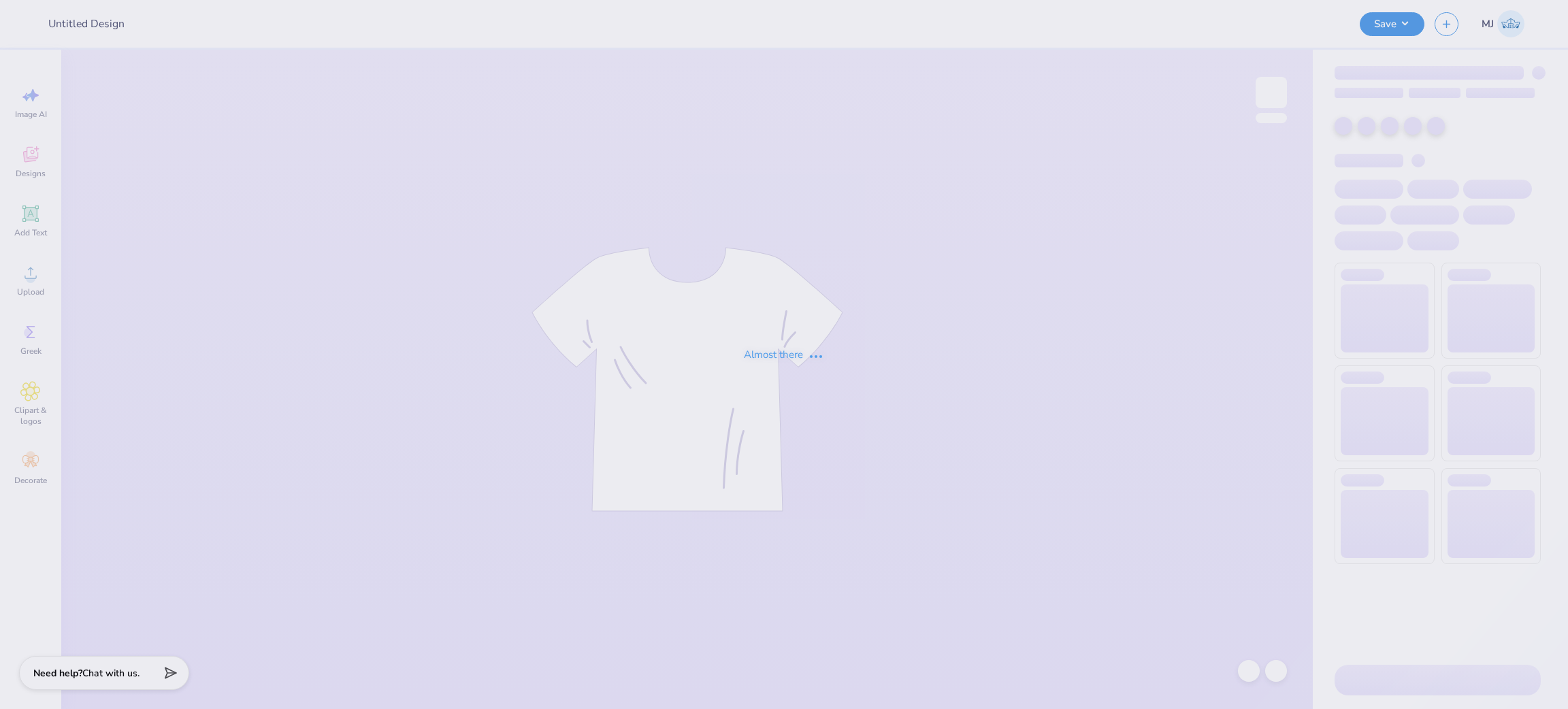
type input "Khatie Adibi : University of Arkansas Fayetteville"
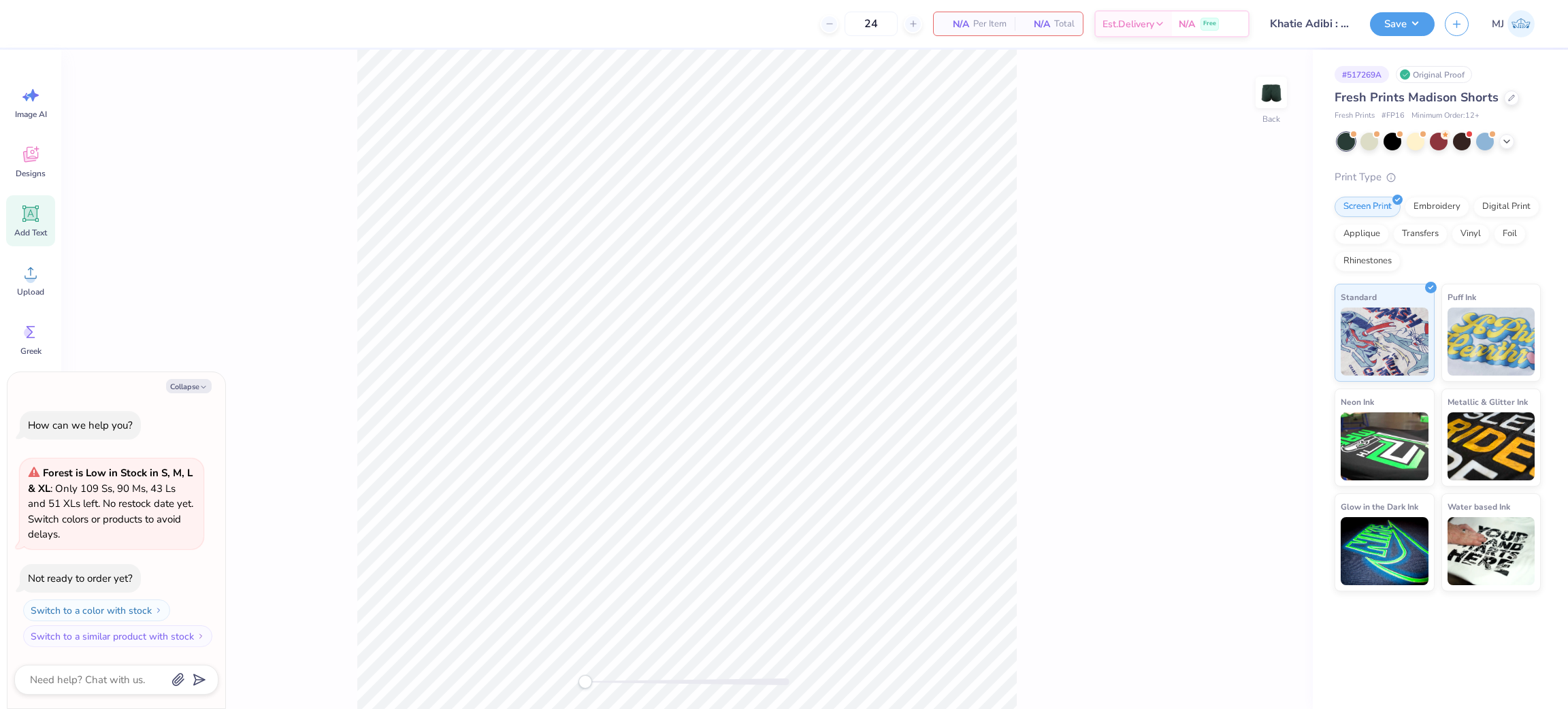
click at [31, 218] on icon at bounding box center [31, 213] width 13 height 13
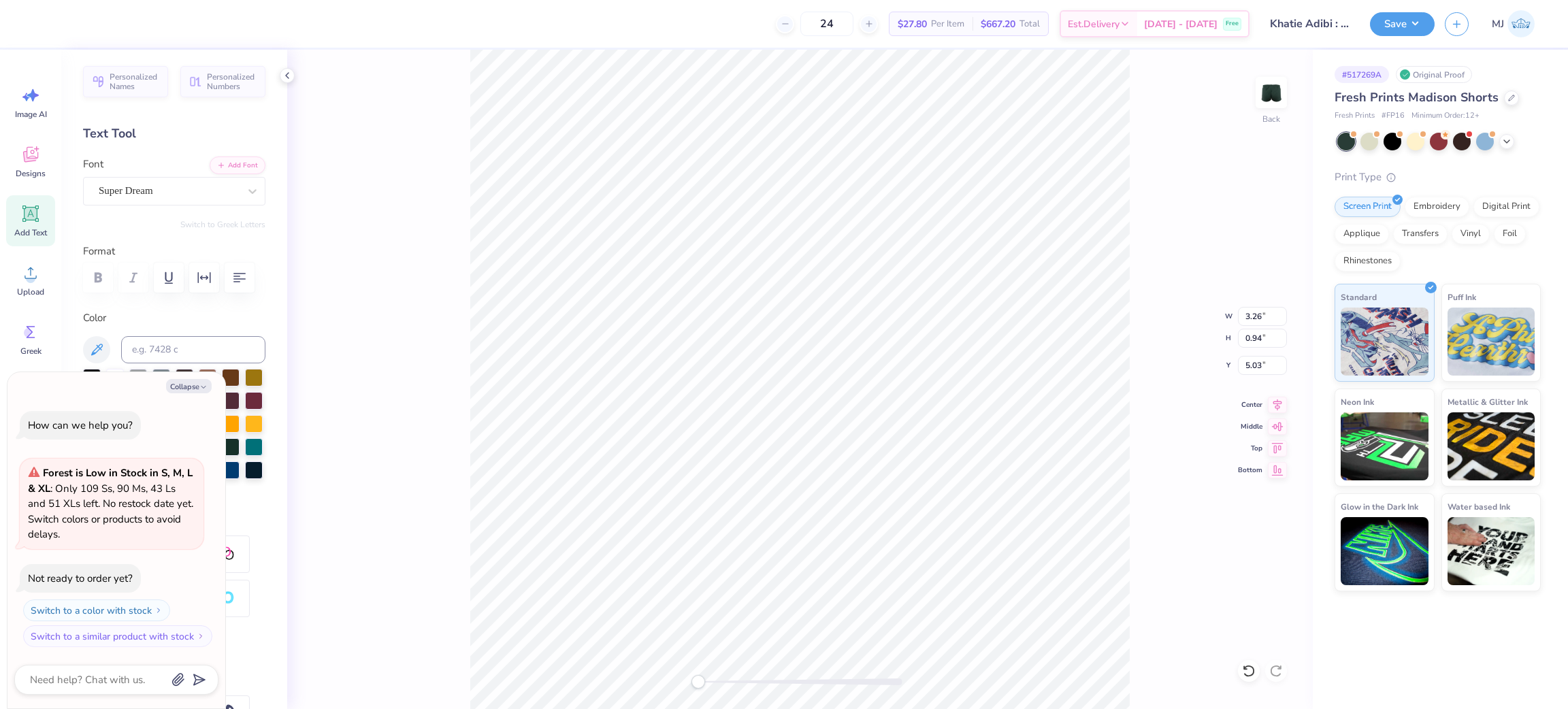
scroll to position [16, 1]
type textarea "x"
type textarea "K"
type textarea "x"
type textarea "Ka"
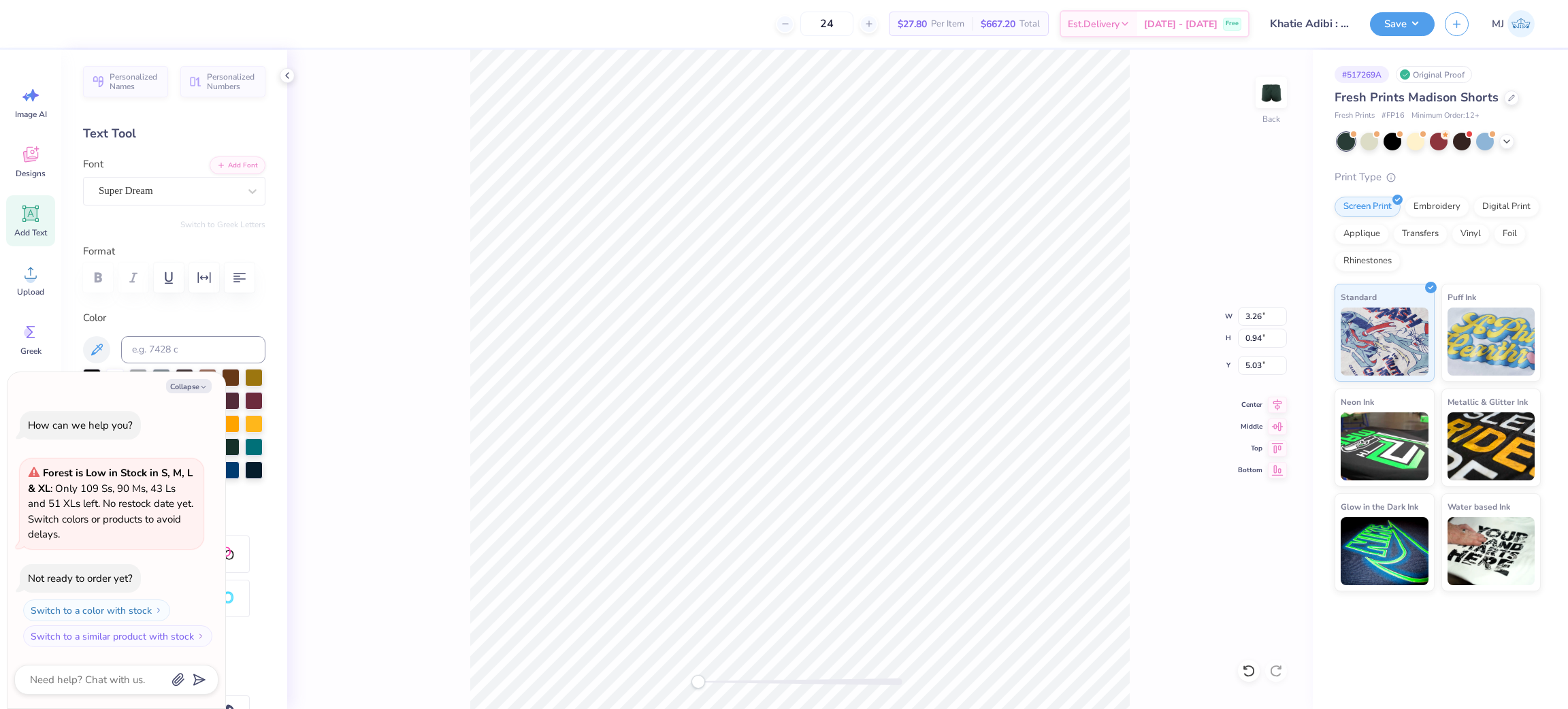
type textarea "x"
type textarea "Kap"
type textarea "x"
type textarea "Kapp"
type textarea "x"
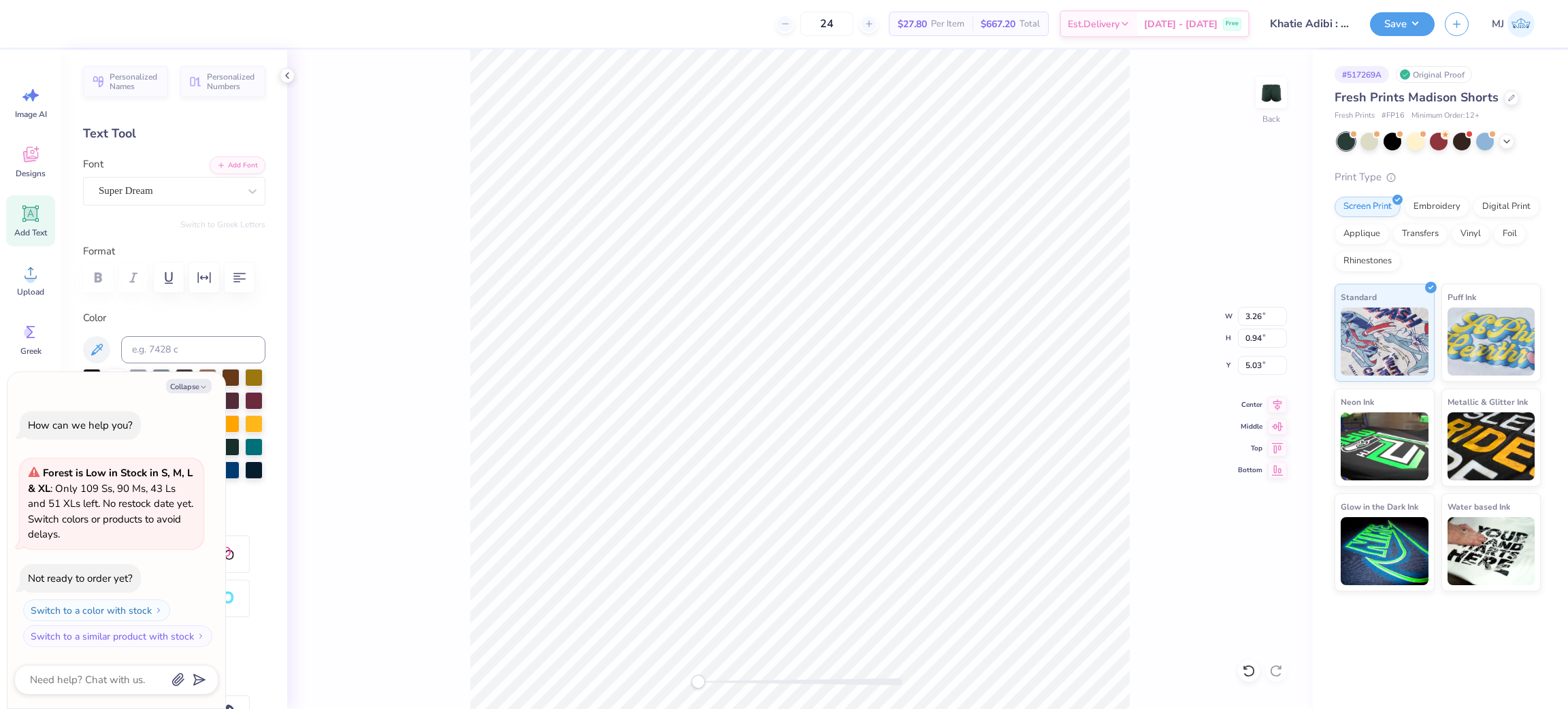
type textarea "Kappa"
type textarea "x"
type textarea "Kappa"
type textarea "x"
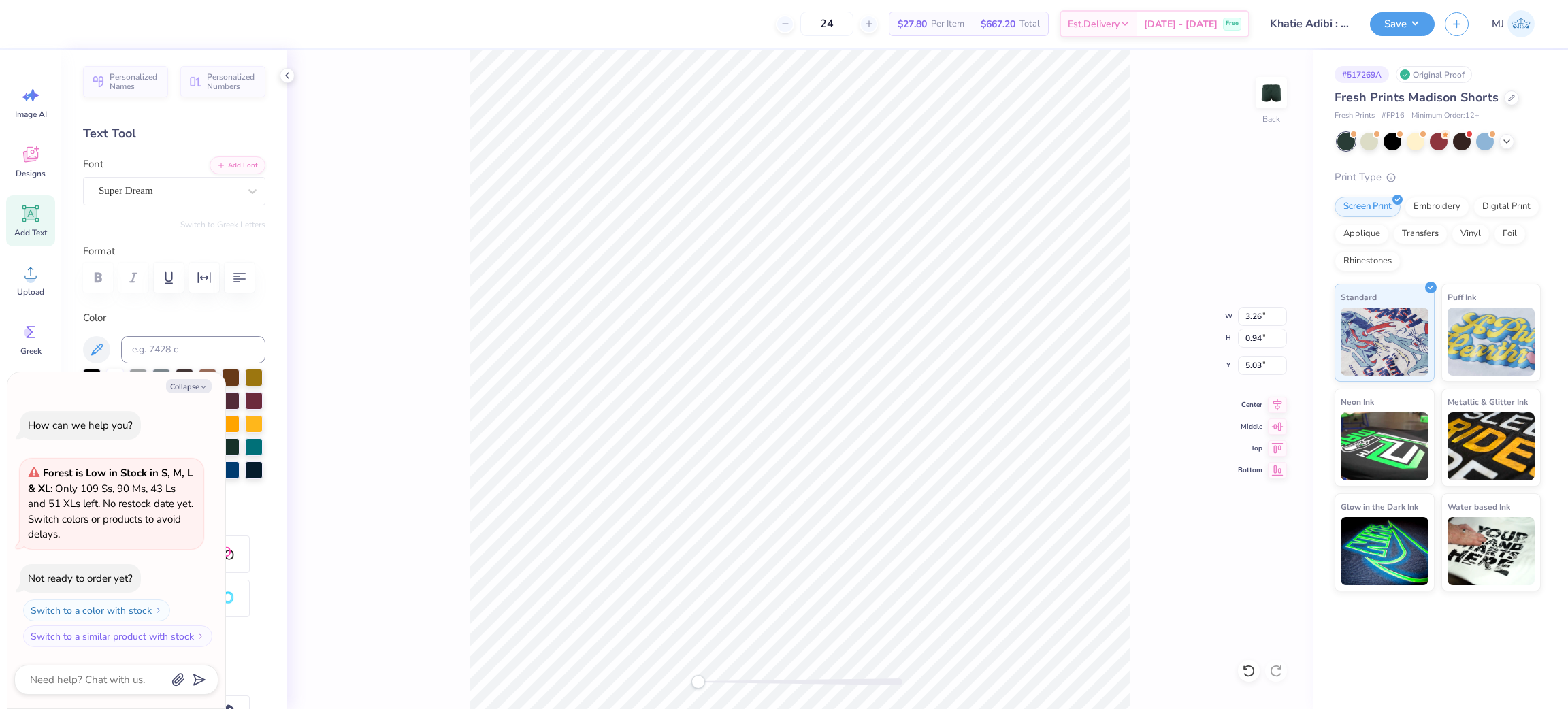
type textarea "Kappa D"
type textarea "x"
type textarea "Kappa De"
type textarea "x"
type textarea "Kappa Del"
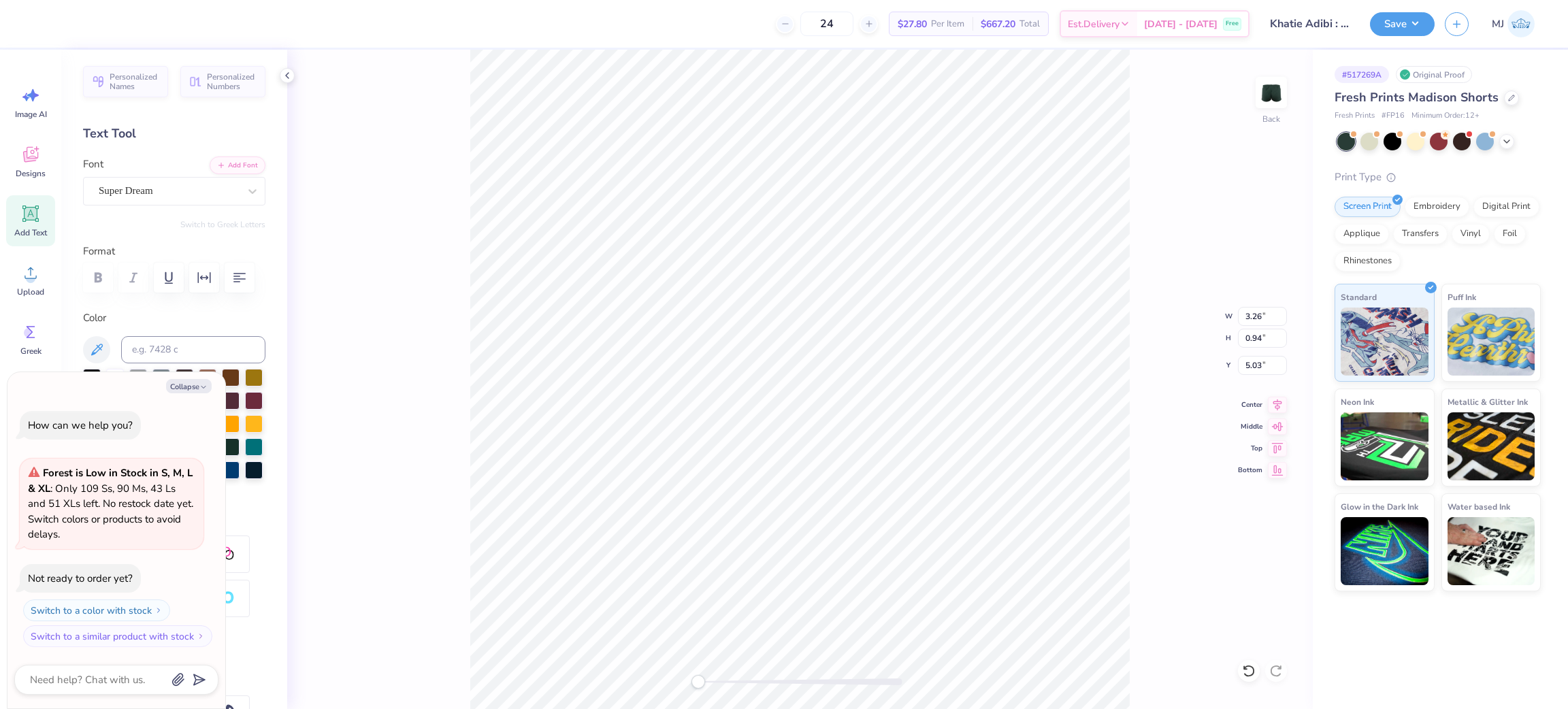
type textarea "x"
type textarea "Kappa Delt"
type textarea "x"
type textarea "Kappa Delta"
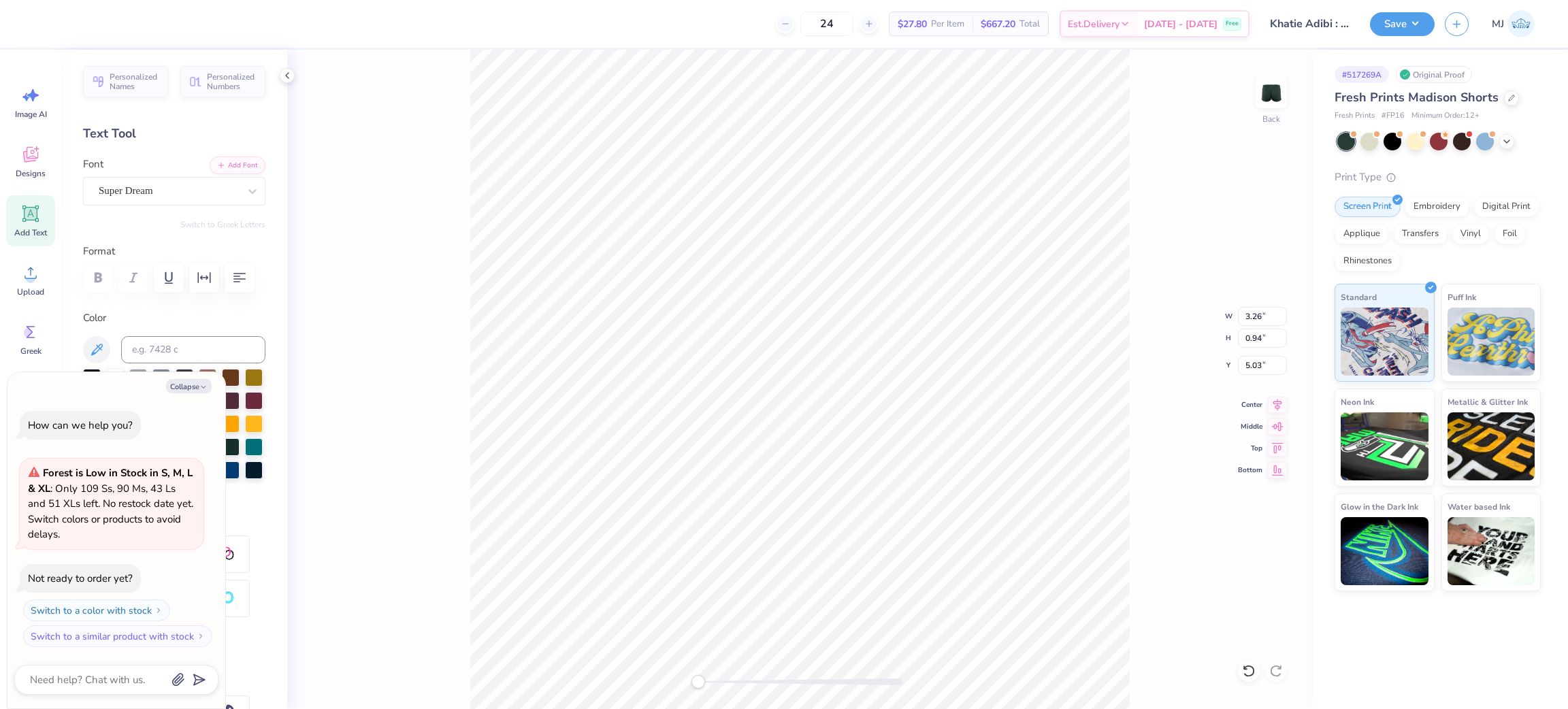
scroll to position [16, 1]
click at [248, 190] on icon at bounding box center [252, 191] width 8 height 5
type textarea "x"
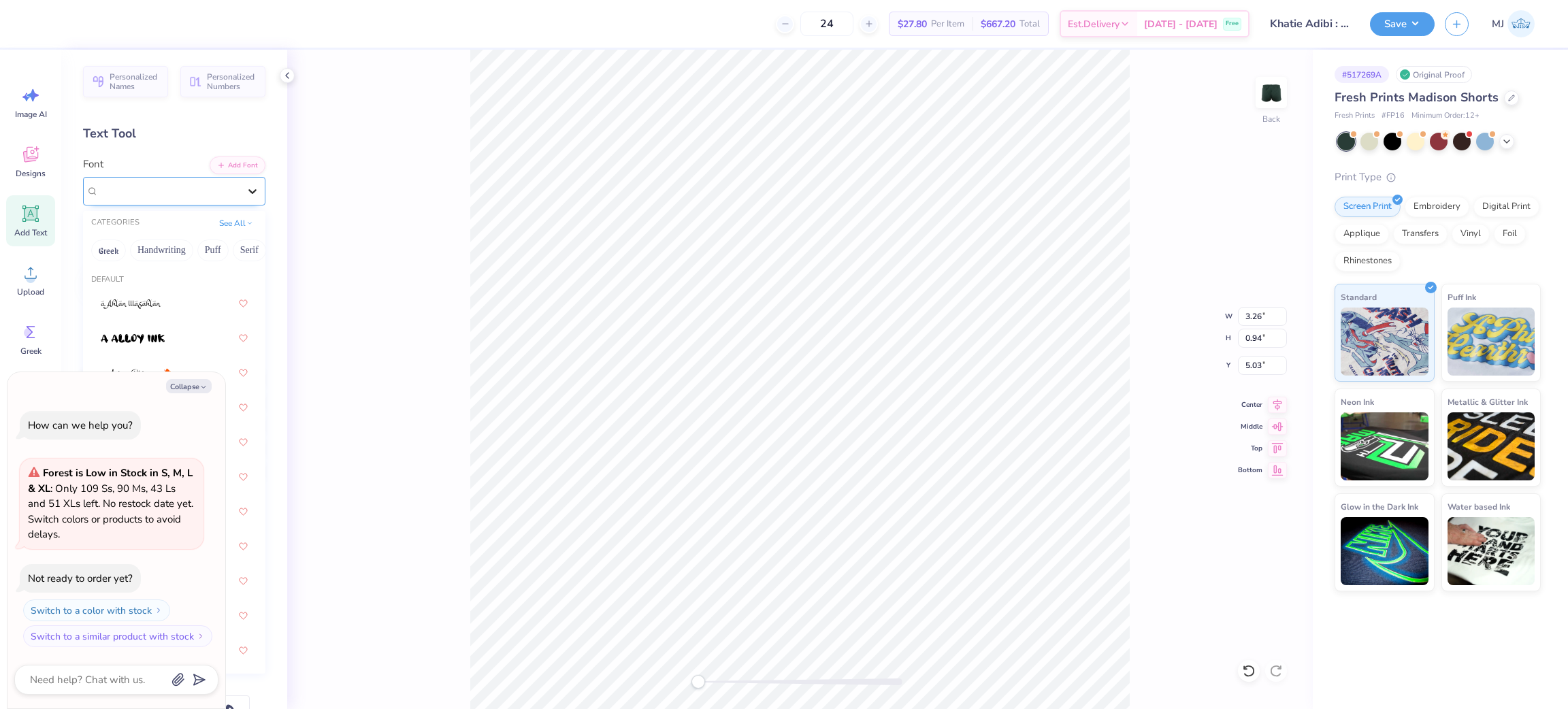
type input "g"
type textarea "x"
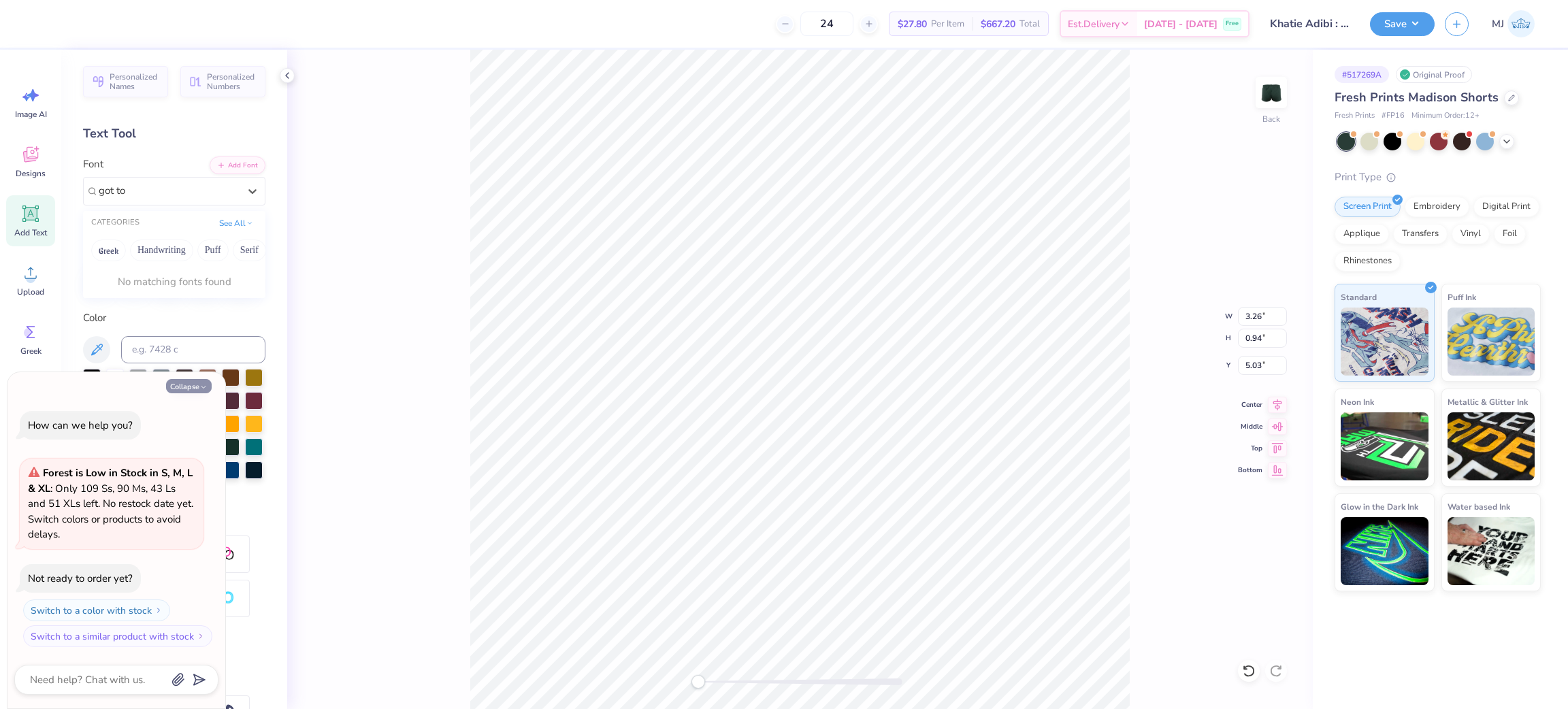
type input "got to"
click at [203, 386] on icon "button" at bounding box center [203, 387] width 8 height 8
type textarea "x"
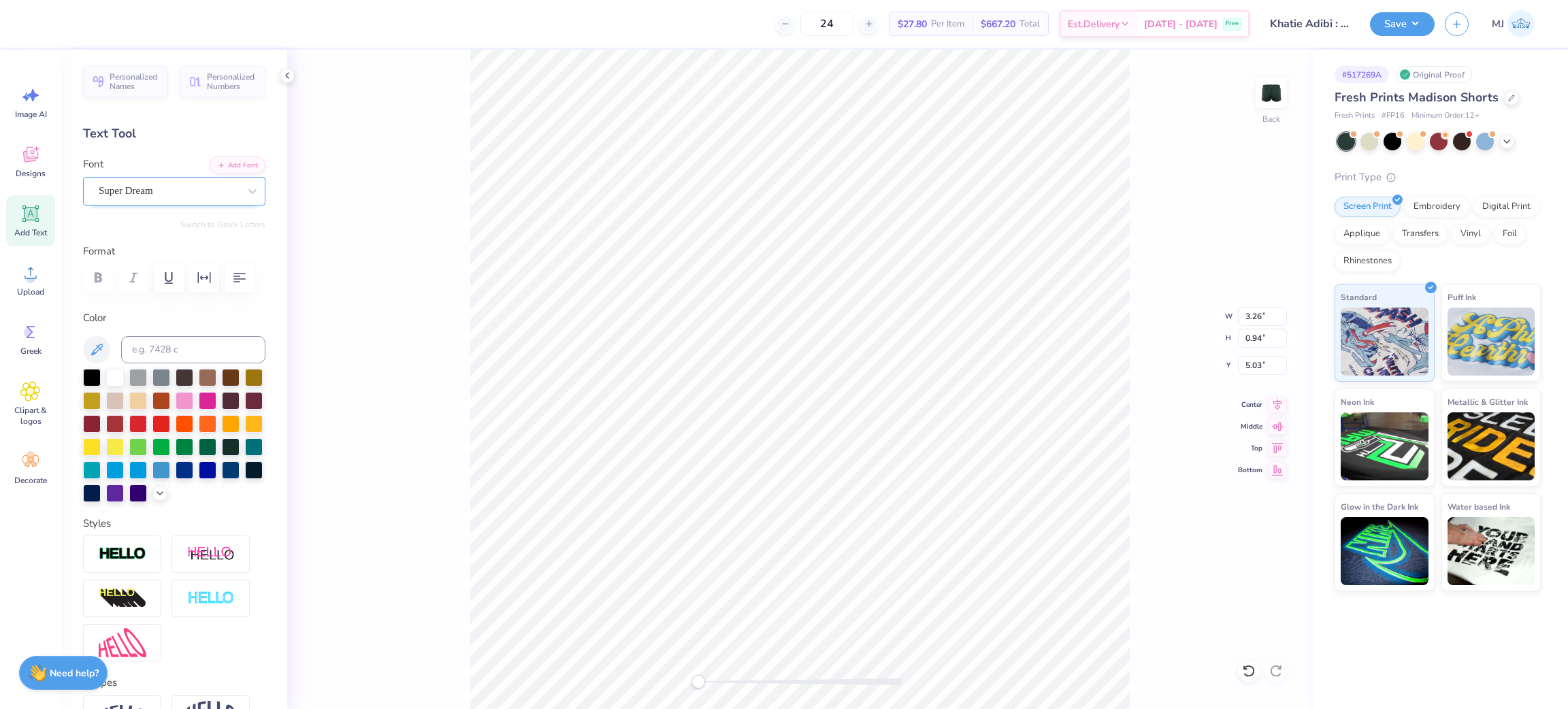
click at [178, 187] on div "Super Dream" at bounding box center [168, 190] width 142 height 21
type input "got to"
click at [285, 69] on div at bounding box center [287, 75] width 15 height 15
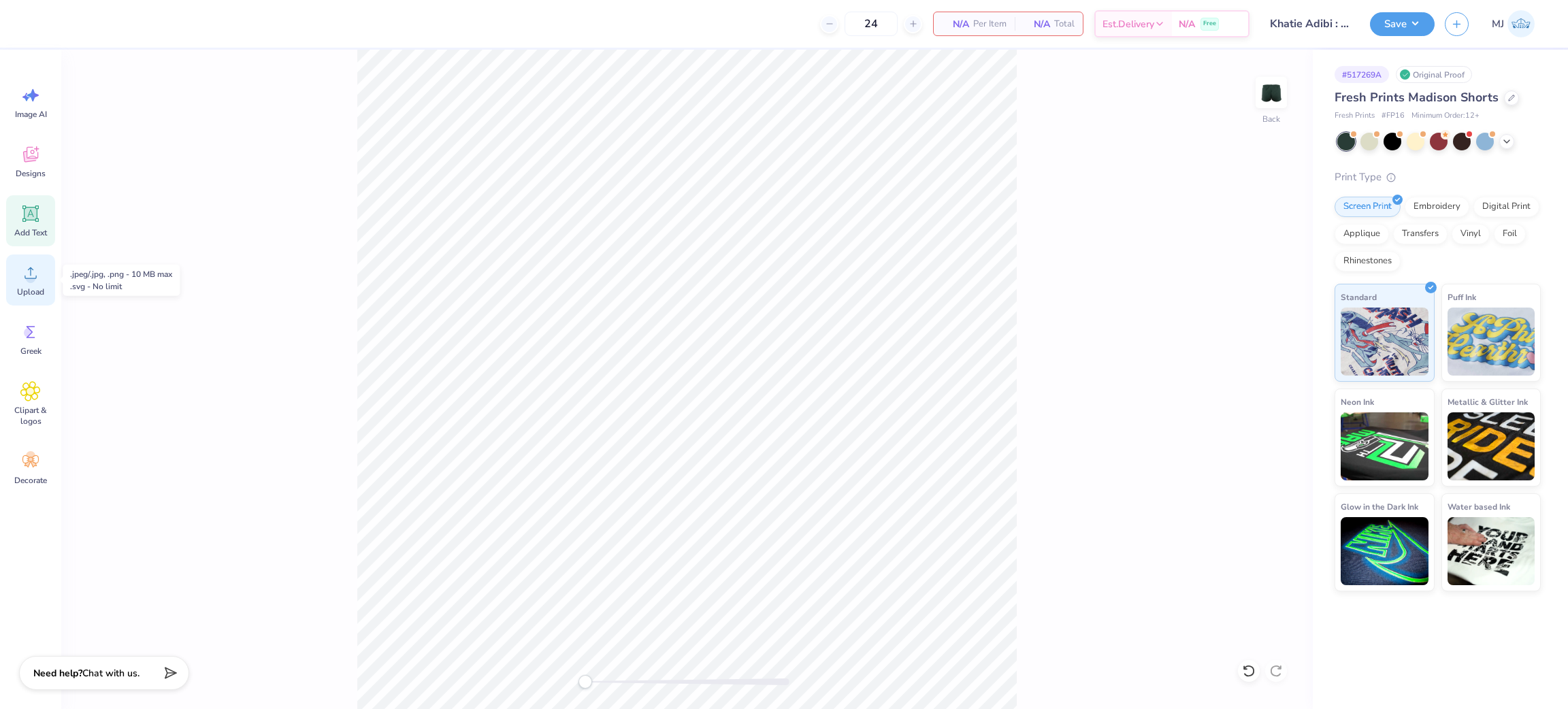
click at [23, 280] on icon at bounding box center [30, 273] width 20 height 20
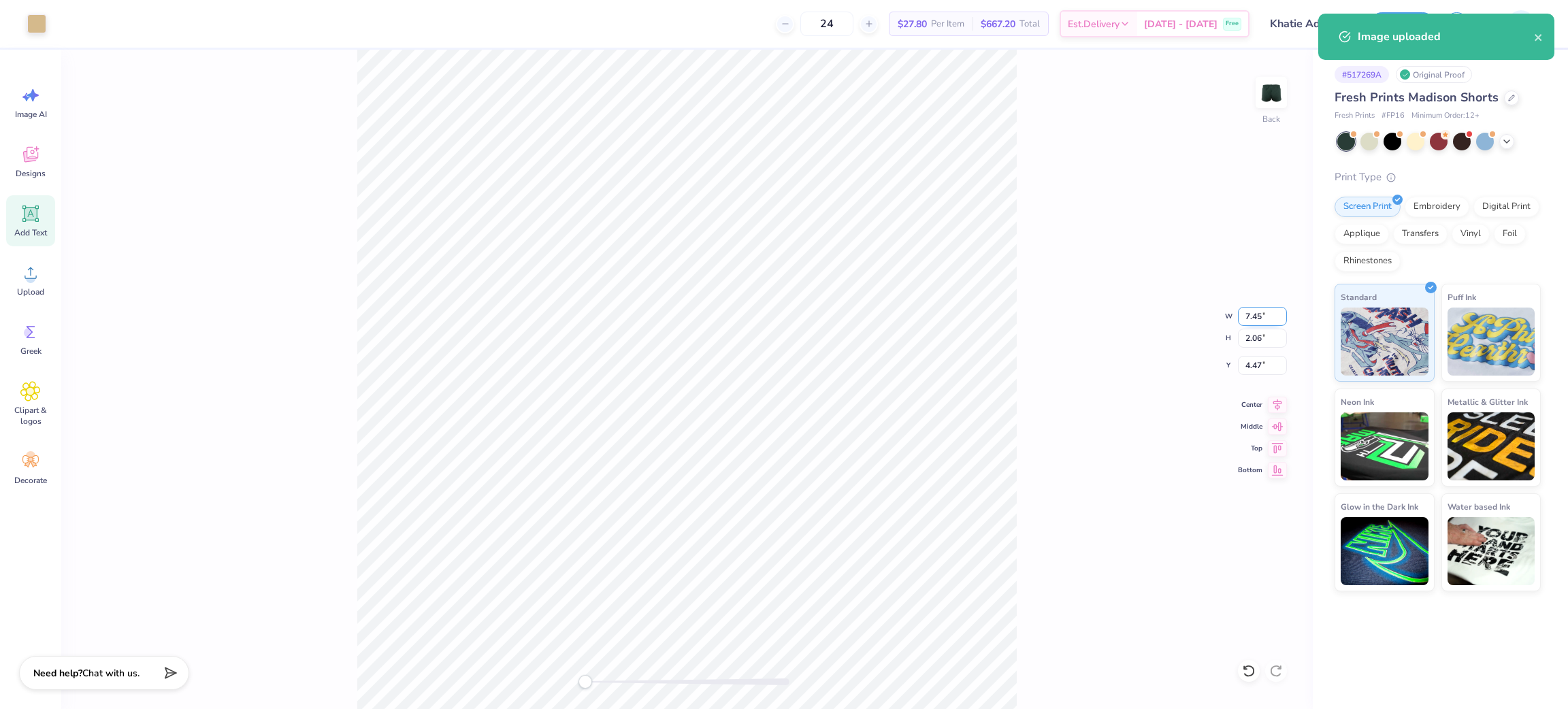
click at [1242, 321] on input "7.45" at bounding box center [1261, 316] width 49 height 19
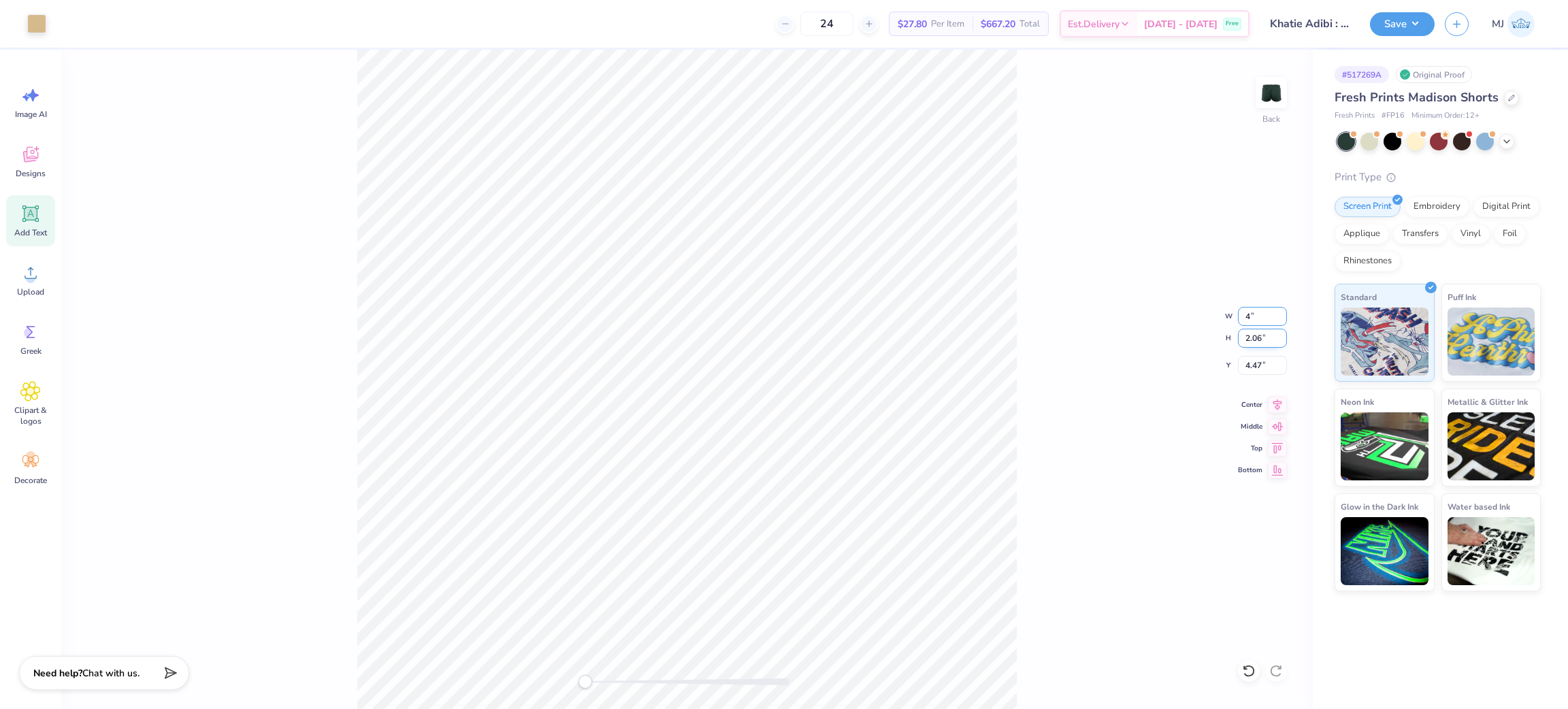
type input "4"
click at [1255, 365] on input "4.47" at bounding box center [1261, 364] width 49 height 19
type input "6"
click at [1068, 375] on div "Back W 4 4 " H 2.06 2.06 " Y 6 6 " Center Middle Top Bottom" at bounding box center [686, 379] width 1251 height 659
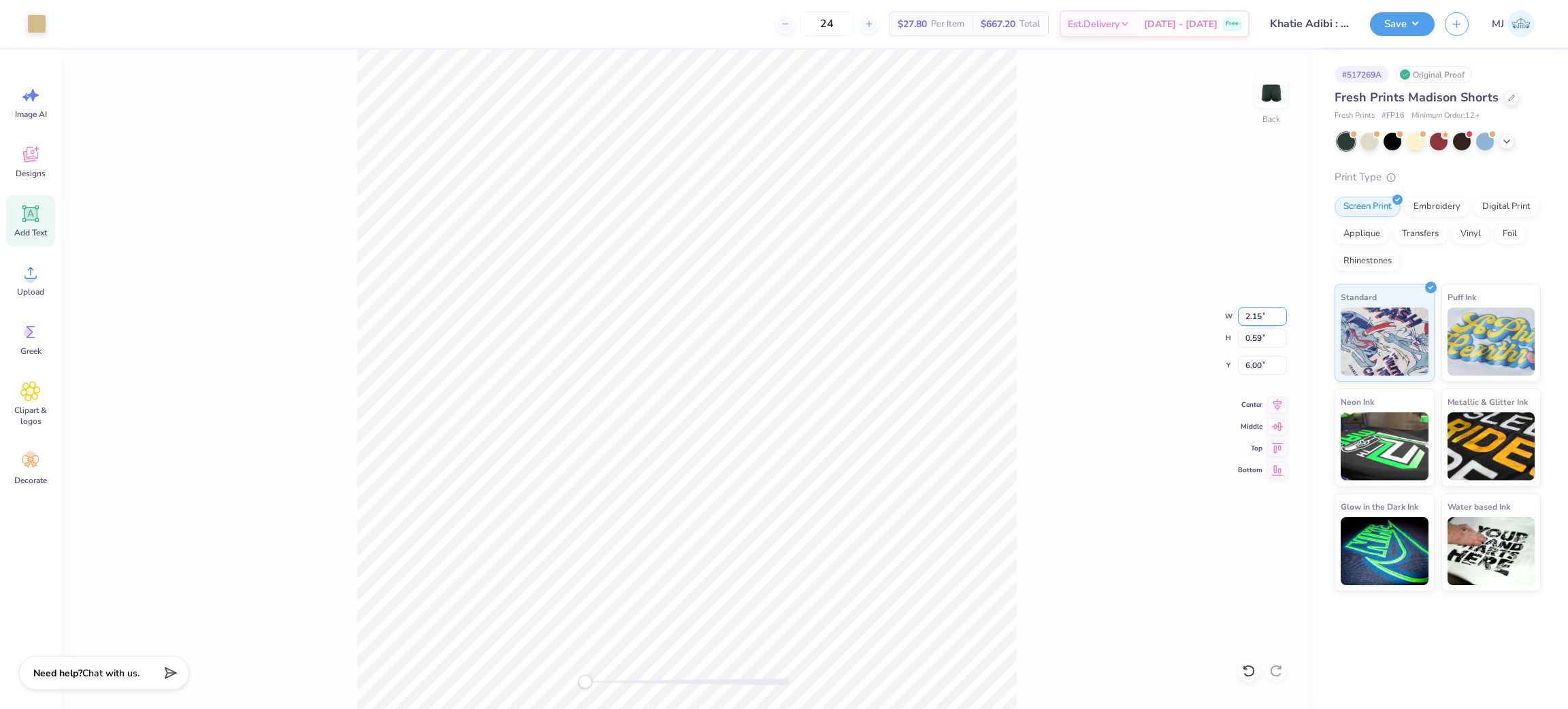
click at [1246, 312] on input "2.15" at bounding box center [1261, 316] width 49 height 19
click at [1252, 312] on input "2.15" at bounding box center [1261, 316] width 49 height 19
type input "4"
click at [1120, 397] on div "Back W 4 4 " H 0.59 0.59 " Y 6.00 6.00 " Center Middle Top Bottom" at bounding box center [686, 379] width 1251 height 659
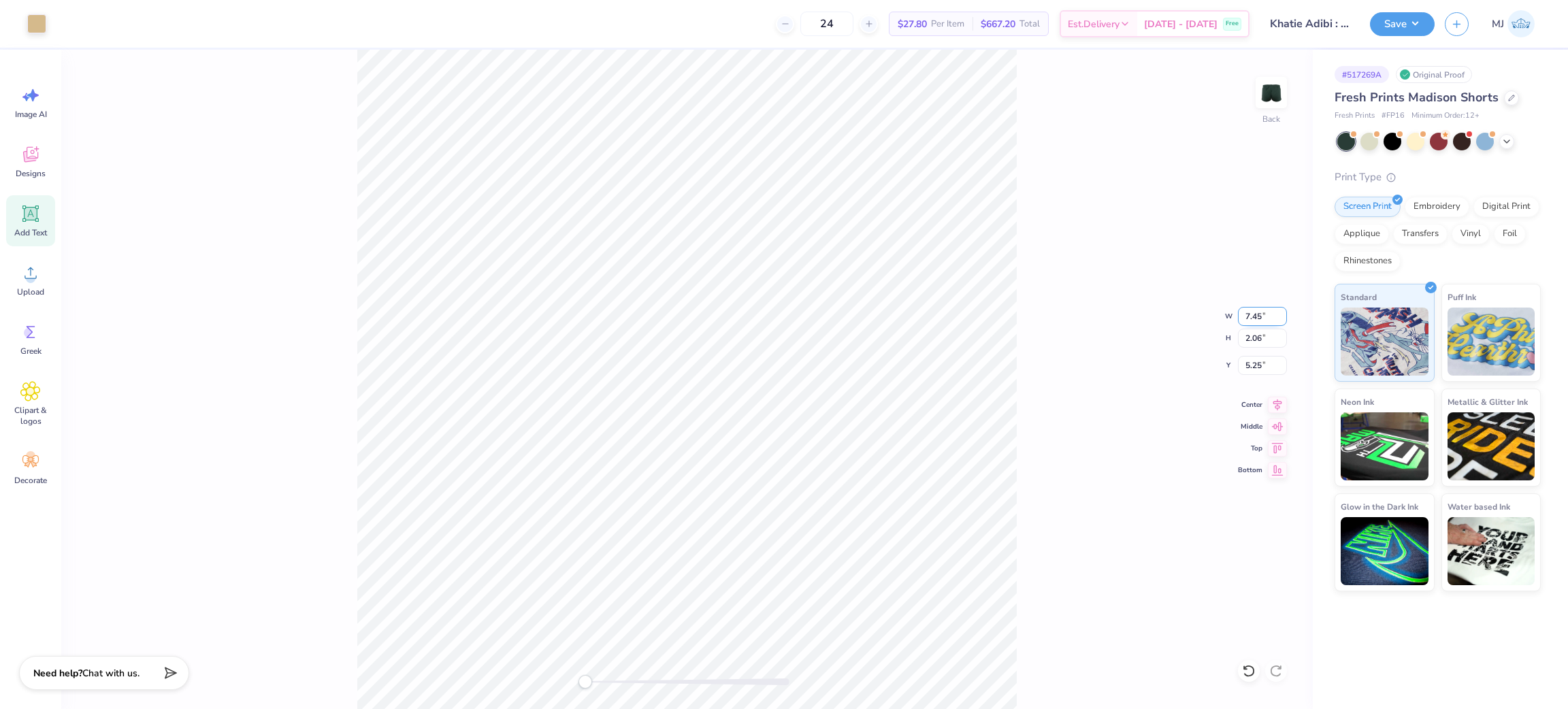
click at [1248, 313] on input "7.45" at bounding box center [1261, 316] width 49 height 19
type input "4"
click at [1231, 324] on div "Back W 4 4 " H 2.06 2.06 " Y 5.25 5.25 " Center Middle Top Bottom" at bounding box center [686, 379] width 1251 height 659
click at [1209, 349] on div "Back W 2.15 2.15 " H 0.59 0.59 " Y 5.98 5.98 " Center Middle Top Bottom" at bounding box center [686, 379] width 1251 height 659
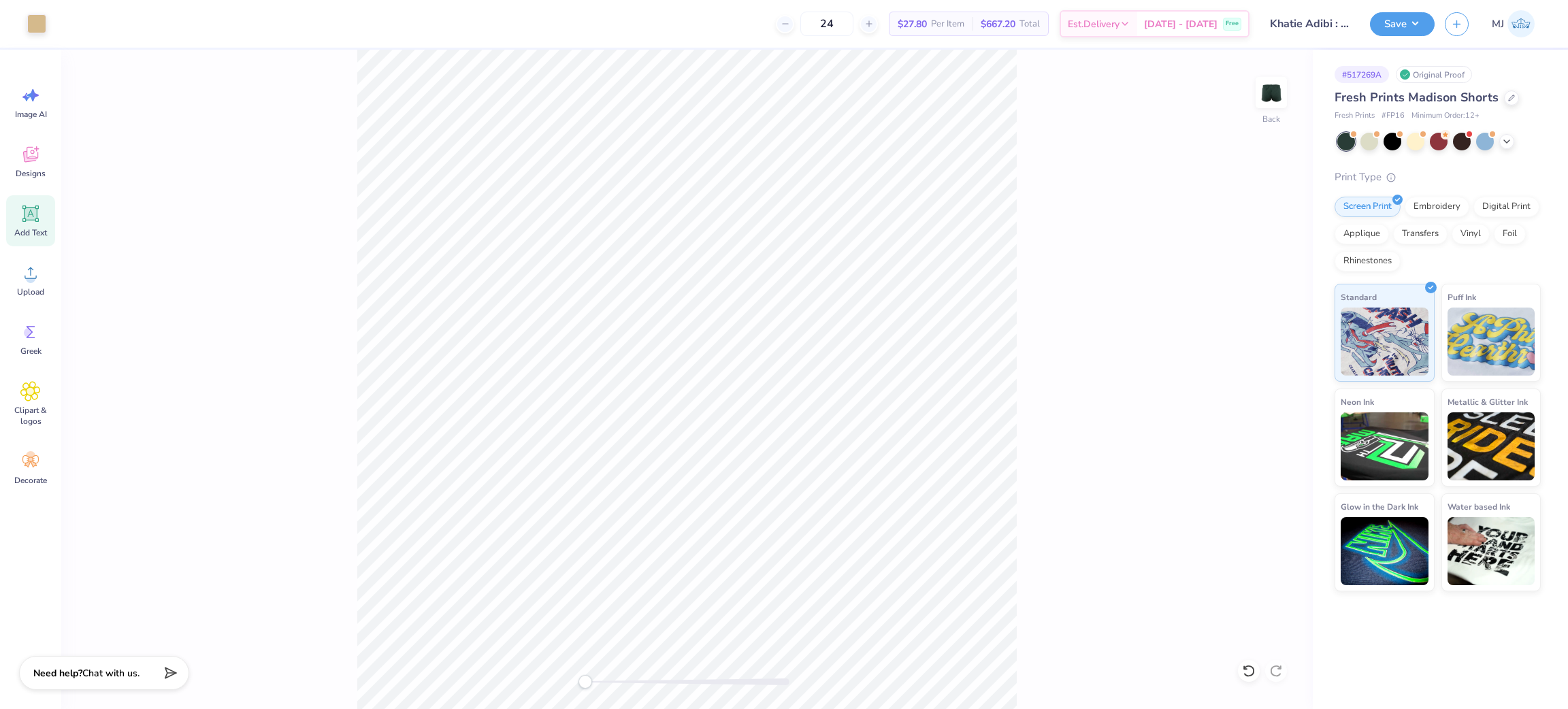
click at [1085, 366] on div "Back" at bounding box center [686, 379] width 1251 height 659
click at [1254, 365] on input "5.72" at bounding box center [1261, 364] width 49 height 19
type input "6"
click at [1161, 386] on div "Back W 4.00 4.00 " H 1.10 1.10 " Y 6 6 " Center Middle Top Bottom" at bounding box center [686, 379] width 1251 height 659
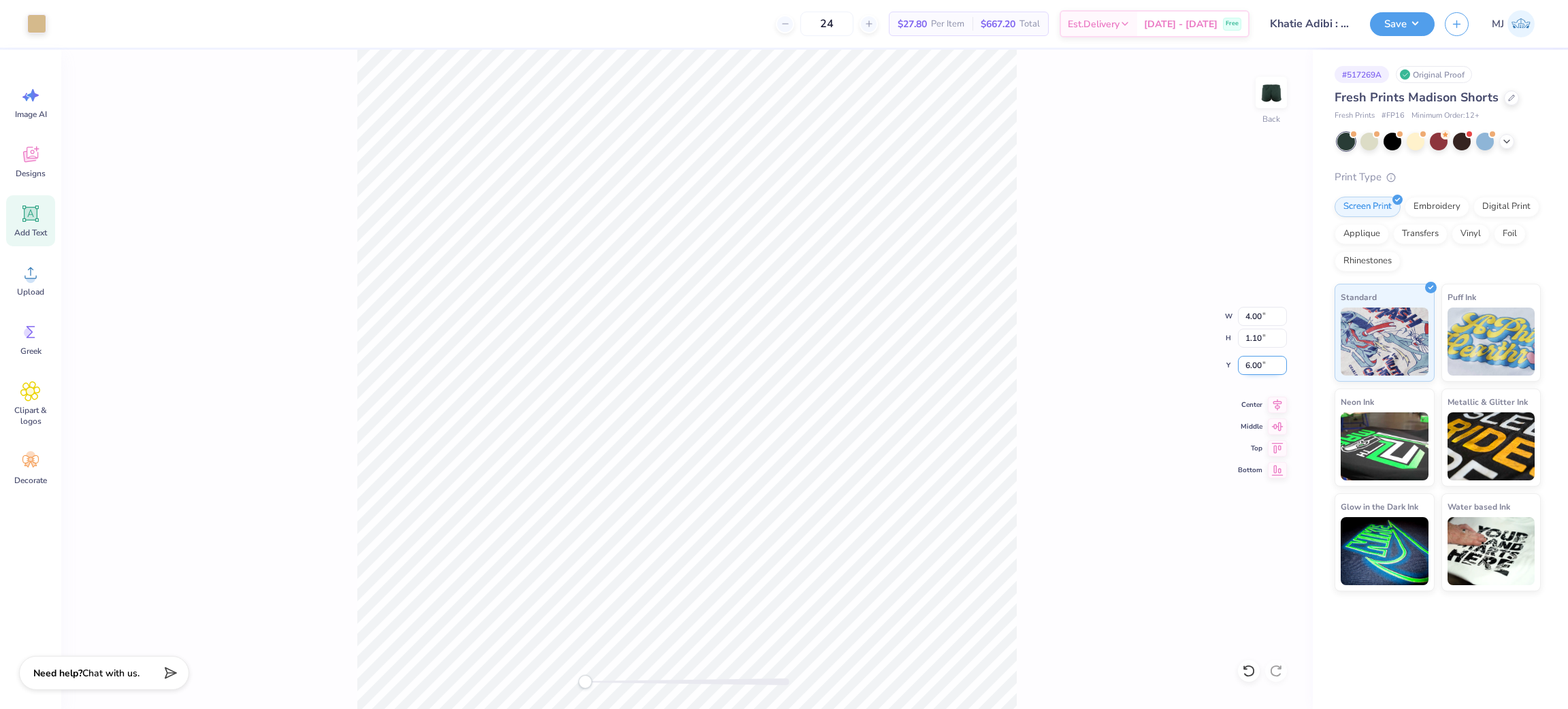
click at [1252, 358] on input "6.00" at bounding box center [1261, 364] width 49 height 19
click at [1252, 357] on input "6.00" at bounding box center [1261, 364] width 49 height 19
type input "7"
click at [1017, 402] on div "Back W 4.00 4.00 " H 1.10 1.10 " Y 7 7 " Center Middle Top Bottom" at bounding box center [686, 379] width 1251 height 659
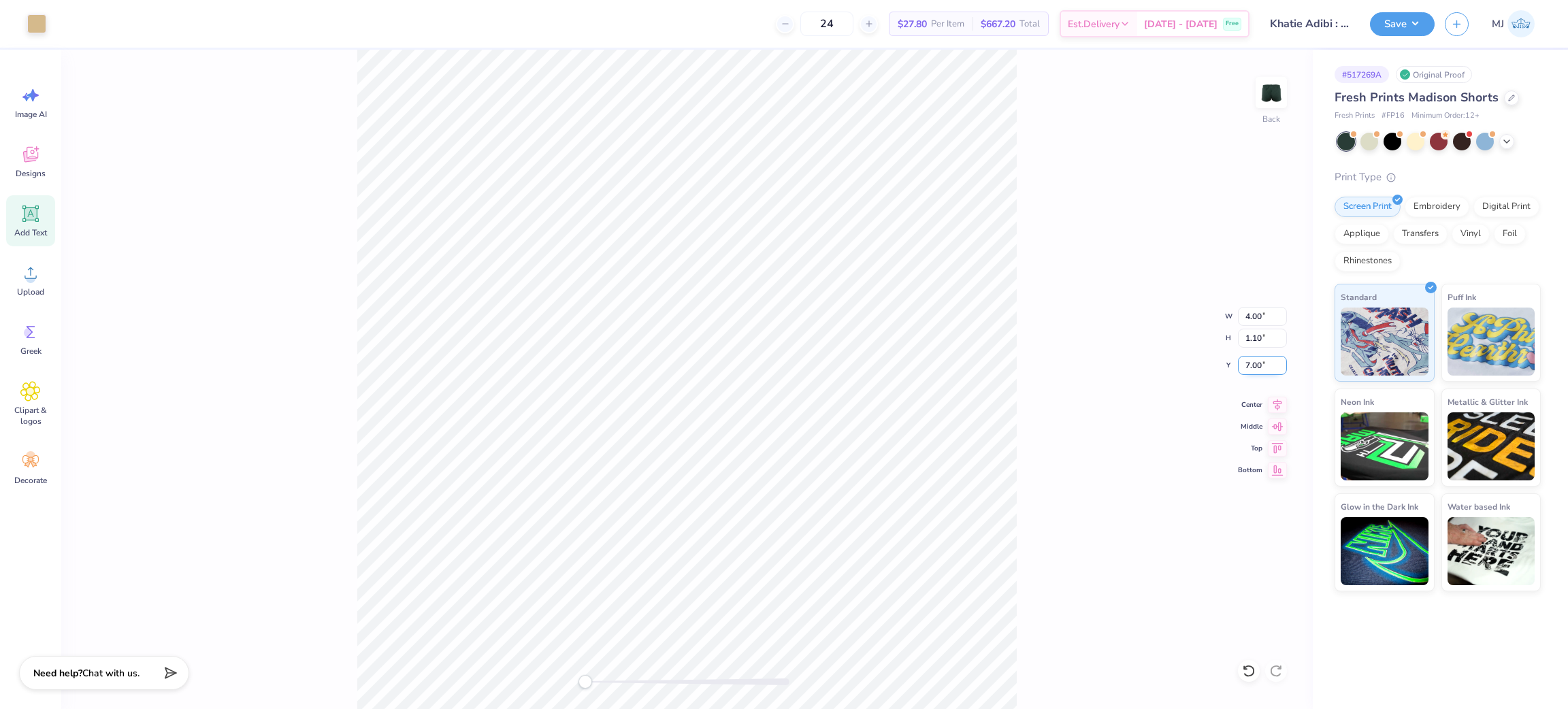
click at [1246, 365] on input "7.00" at bounding box center [1261, 364] width 49 height 19
type input "8"
click at [1074, 391] on div "Back W 4.00 4.00 " H 1.10 1.10 " Y 8 8 " Center Middle Top Bottom" at bounding box center [686, 379] width 1251 height 659
click at [1419, 26] on button "Save" at bounding box center [1402, 22] width 65 height 24
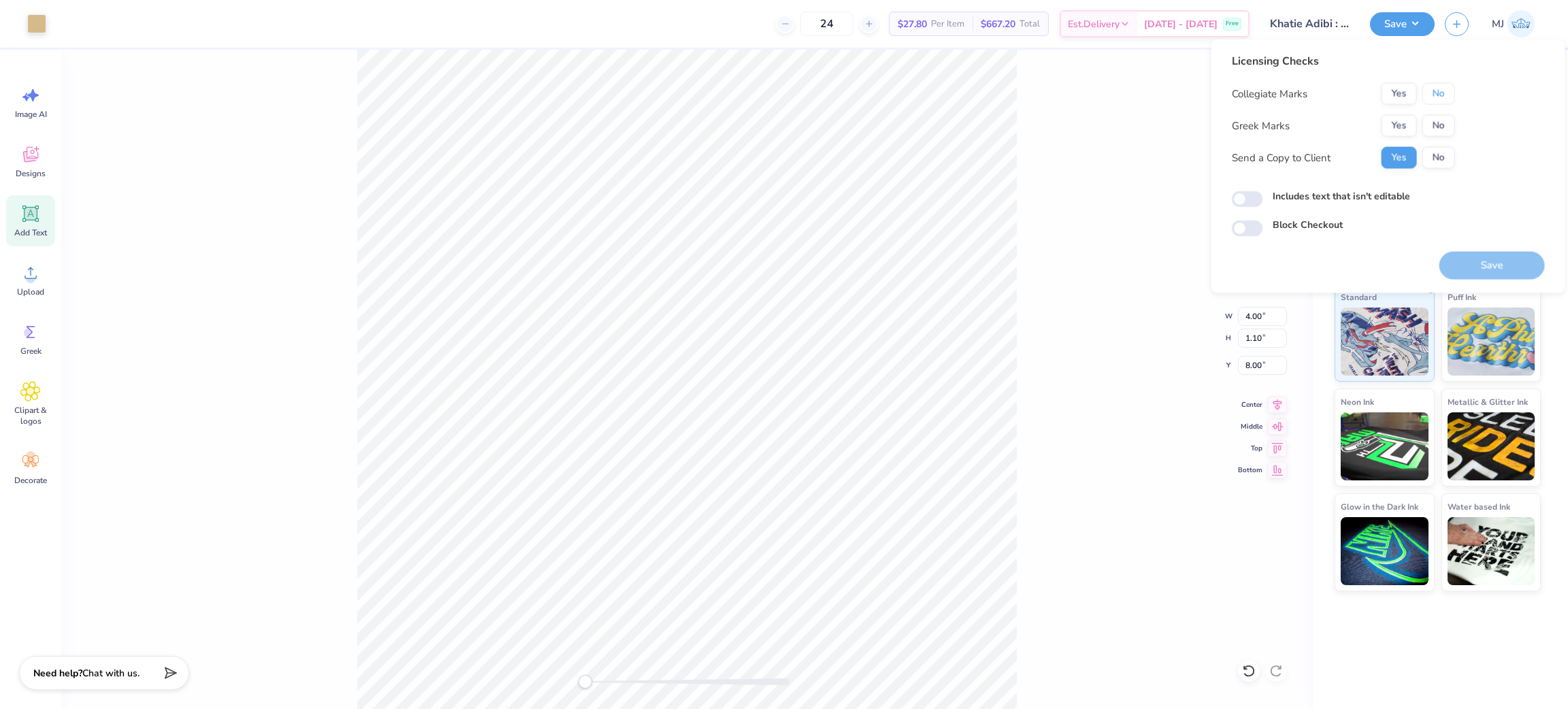
drag, startPoint x: 1437, startPoint y: 86, endPoint x: 1426, endPoint y: 109, distance: 25.5
click at [1436, 86] on button "No" at bounding box center [1437, 94] width 33 height 22
drag, startPoint x: 1416, startPoint y: 115, endPoint x: 1397, endPoint y: 121, distance: 19.9
click at [1415, 115] on div "Yes No" at bounding box center [1418, 125] width 74 height 22
click at [1398, 130] on button "Yes" at bounding box center [1399, 125] width 36 height 22
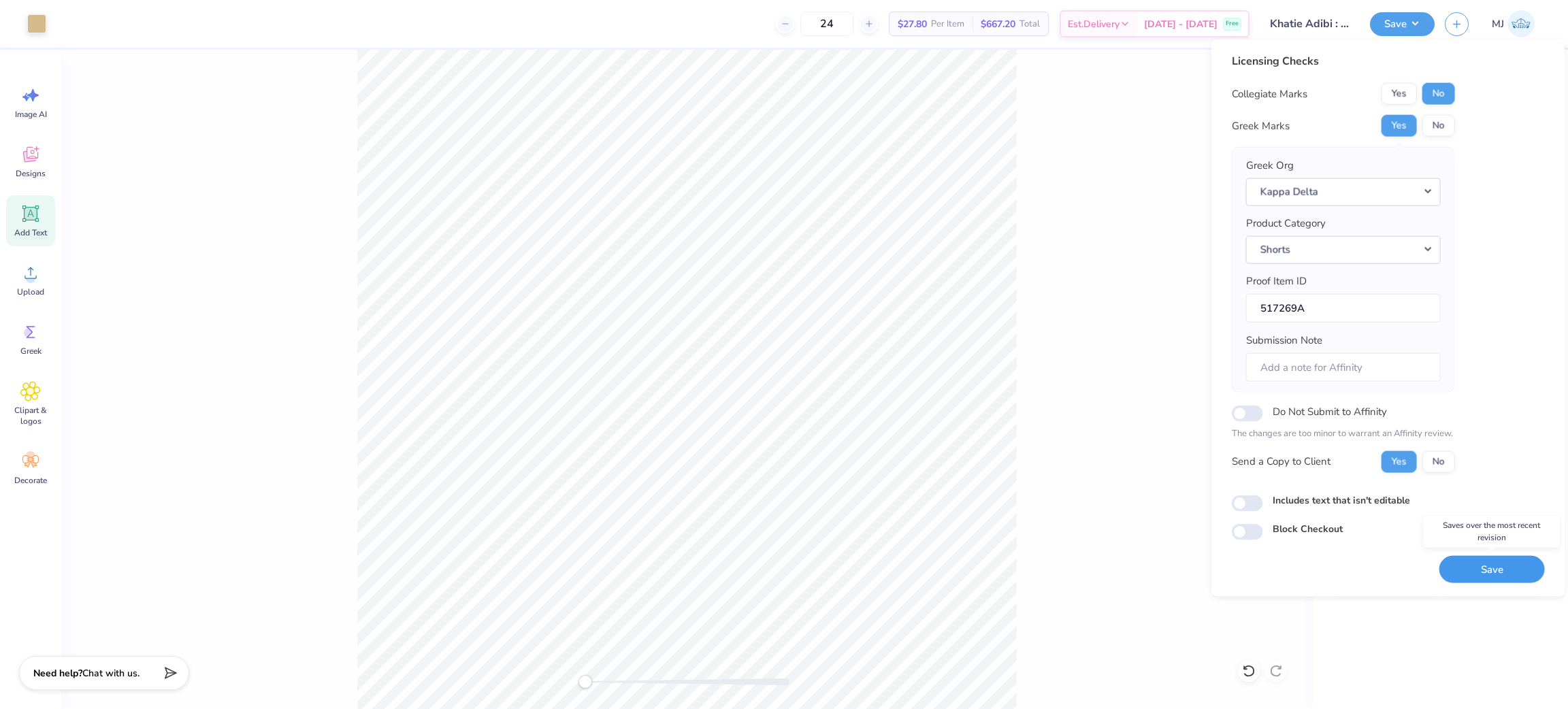
click at [1448, 569] on button "Save" at bounding box center [1492, 569] width 106 height 28
